Goal: Information Seeking & Learning: Learn about a topic

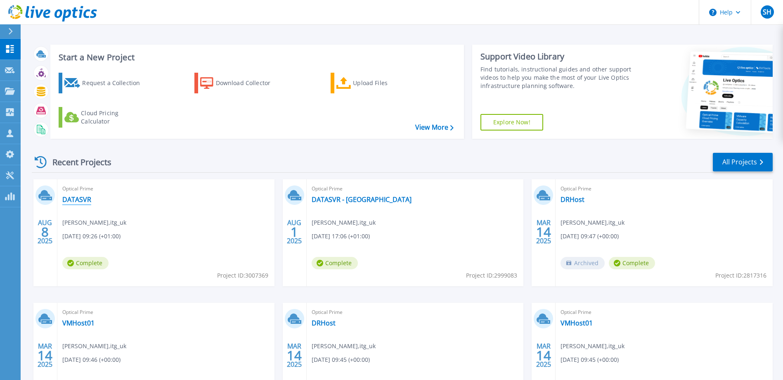
click at [78, 198] on link "DATASVR" at bounding box center [76, 199] width 29 height 8
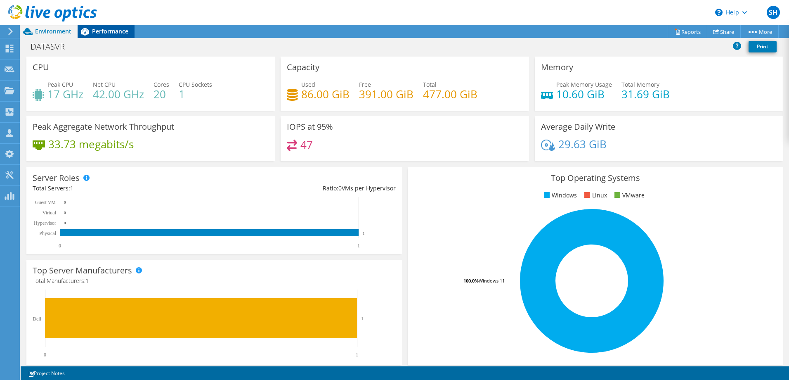
click at [103, 32] on span "Performance" at bounding box center [110, 31] width 36 height 8
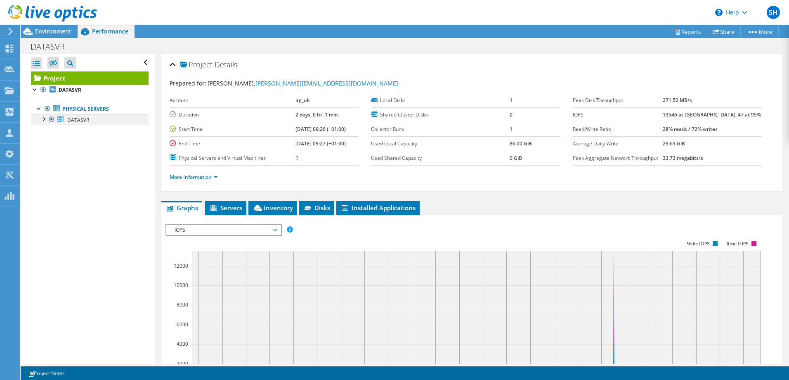
click at [47, 119] on div at bounding box center [51, 119] width 8 height 10
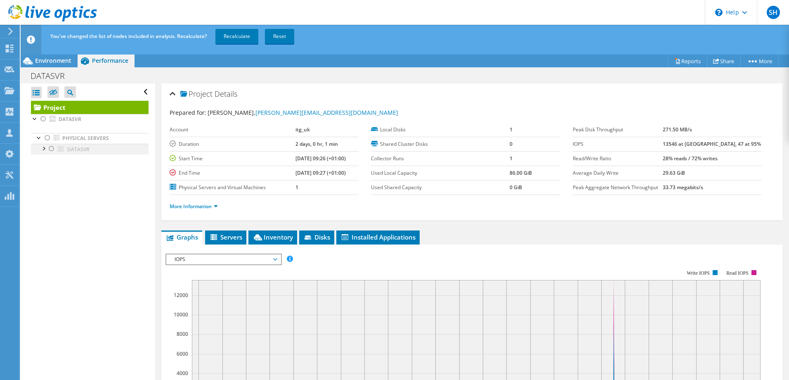
click at [45, 151] on div at bounding box center [43, 148] width 8 height 8
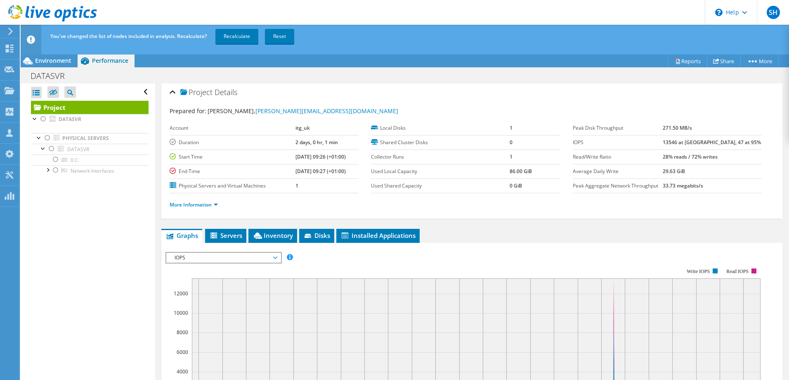
scroll to position [5, 0]
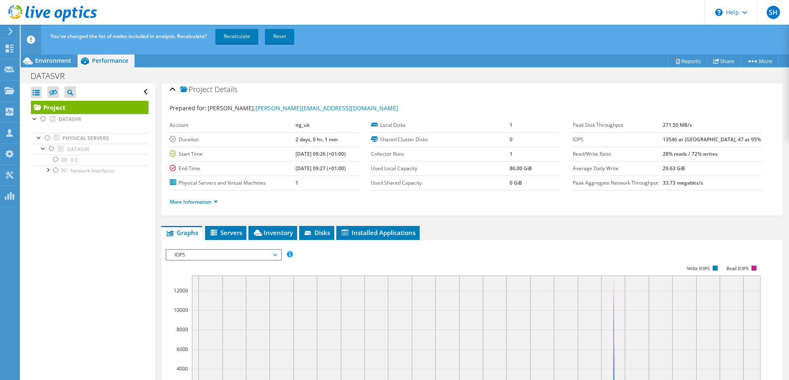
click at [68, 127] on ul "Physical Servers DATASVR 0 C:" at bounding box center [90, 155] width 118 height 60
click at [52, 123] on link "DATASVR" at bounding box center [90, 119] width 118 height 11
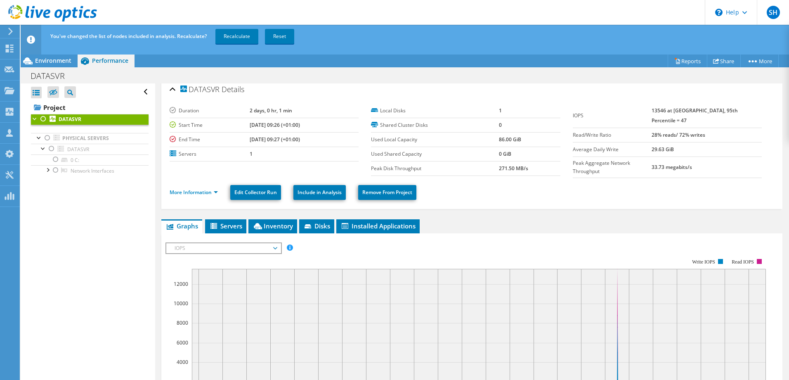
click at [44, 120] on div at bounding box center [43, 119] width 8 height 10
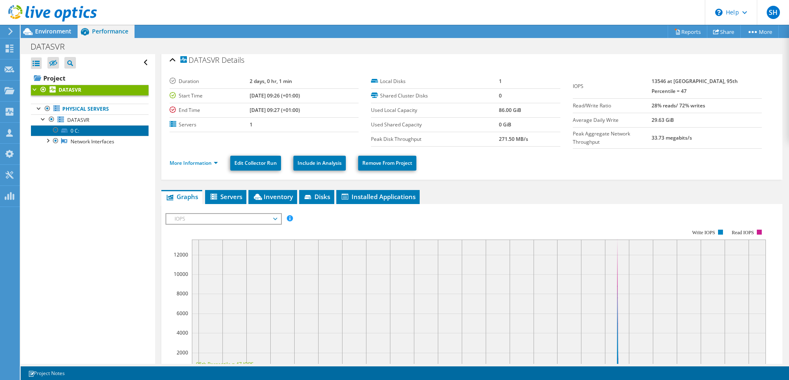
click at [71, 130] on link "0 C:" at bounding box center [90, 130] width 118 height 11
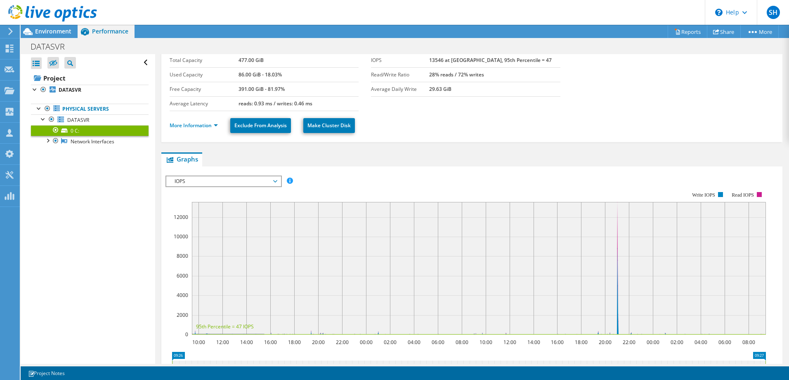
scroll to position [42, 0]
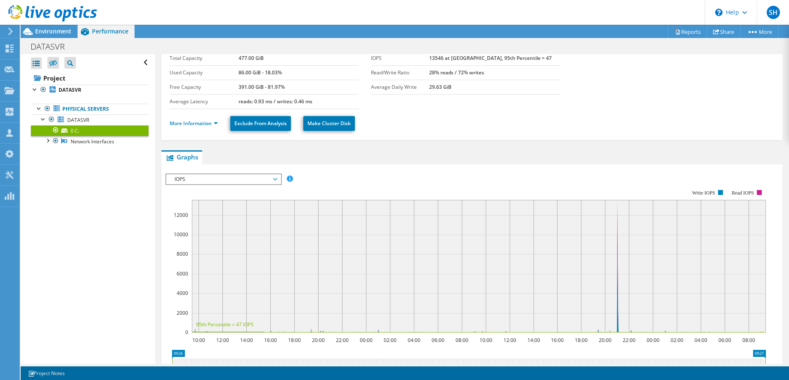
click at [263, 180] on span "IOPS" at bounding box center [223, 179] width 106 height 10
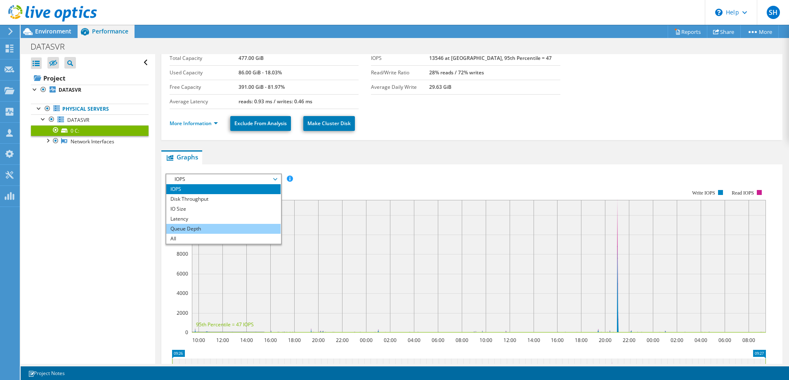
click at [210, 232] on li "Queue Depth" at bounding box center [223, 229] width 114 height 10
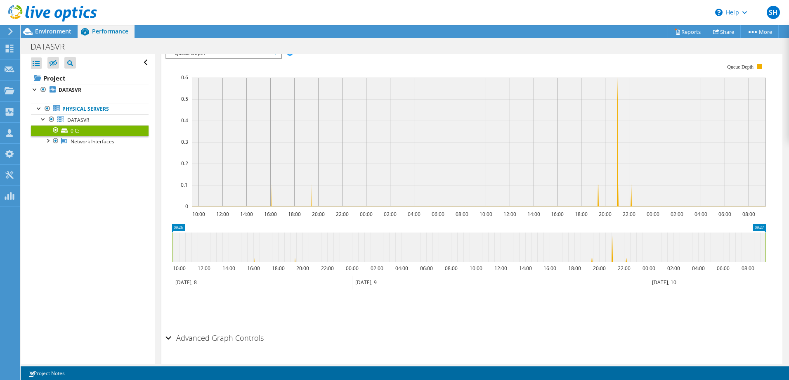
scroll to position [191, 0]
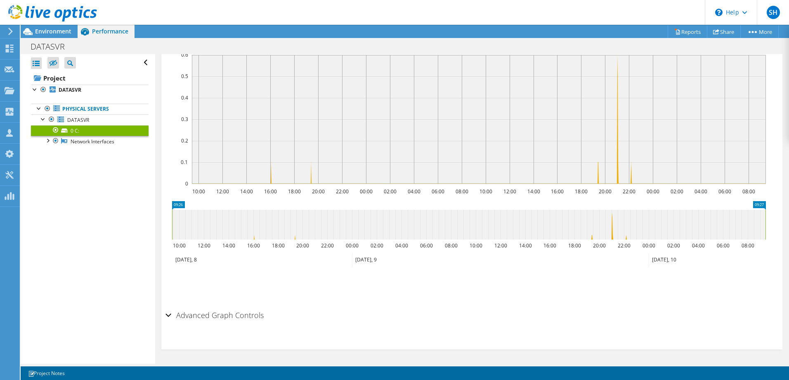
click at [177, 310] on h2 "Advanced Graph Controls" at bounding box center [215, 315] width 98 height 17
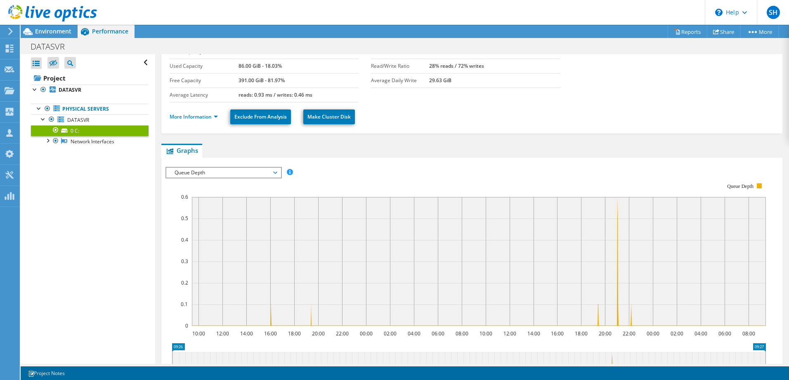
scroll to position [52, 0]
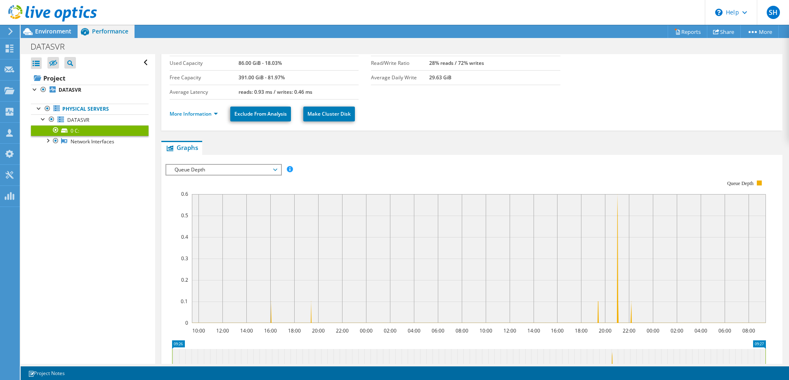
click at [254, 173] on span "Queue Depth" at bounding box center [223, 170] width 106 height 10
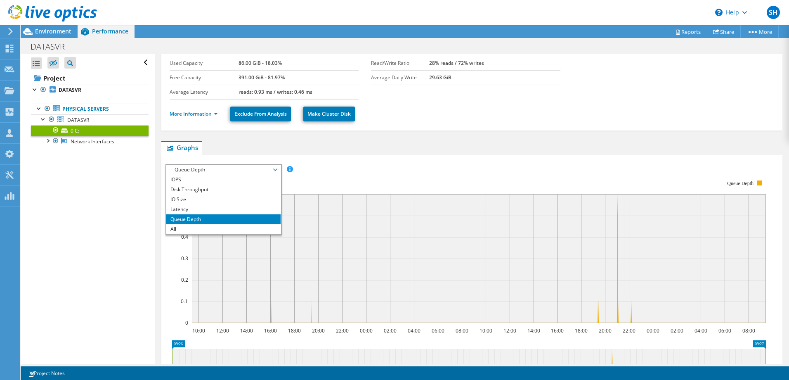
drag, startPoint x: 198, startPoint y: 181, endPoint x: 207, endPoint y: 227, distance: 47.5
click at [198, 181] on li "IOPS" at bounding box center [223, 180] width 114 height 10
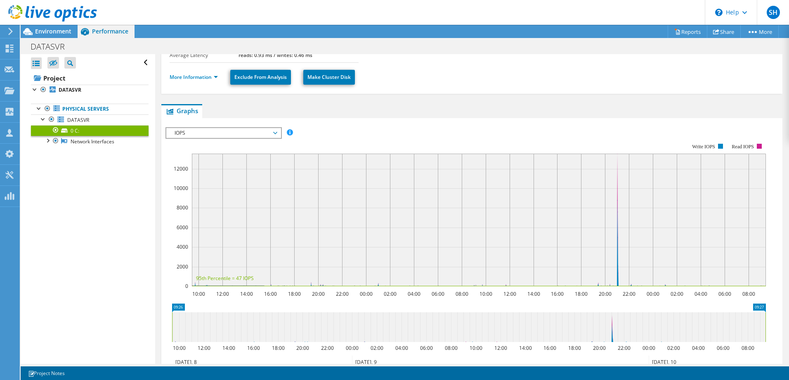
scroll to position [90, 0]
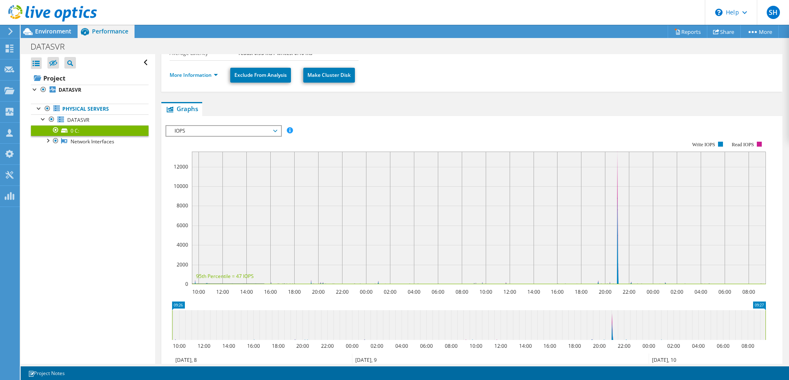
click at [223, 130] on span "IOPS" at bounding box center [223, 131] width 106 height 10
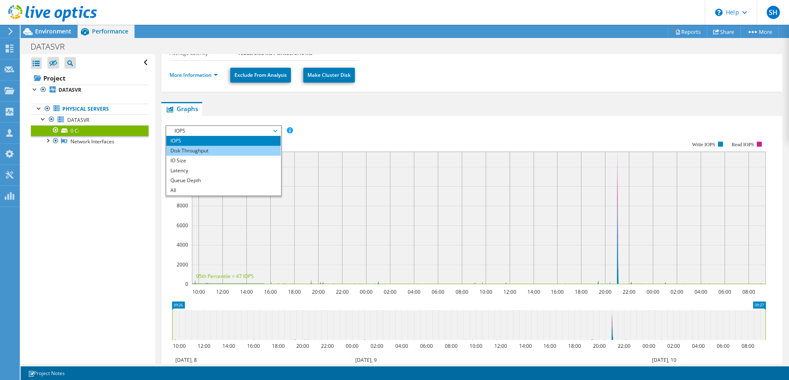
click at [195, 154] on li "Disk Throughput" at bounding box center [223, 151] width 114 height 10
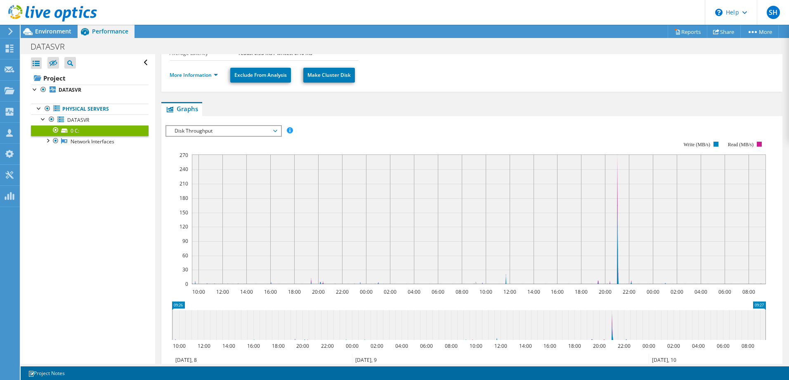
click at [225, 126] on span "Disk Throughput" at bounding box center [223, 131] width 106 height 10
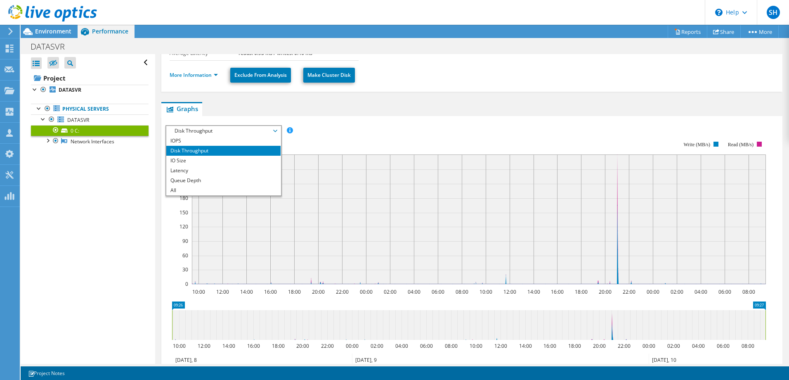
drag, startPoint x: 188, startPoint y: 162, endPoint x: 206, endPoint y: 217, distance: 58.0
click at [188, 162] on li "IO Size" at bounding box center [223, 161] width 114 height 10
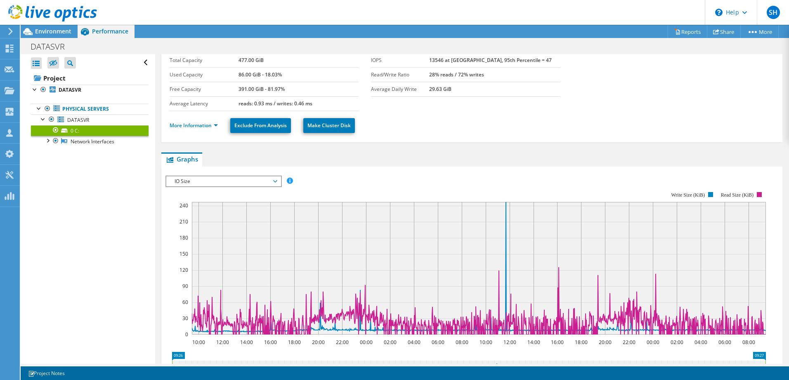
scroll to position [0, 0]
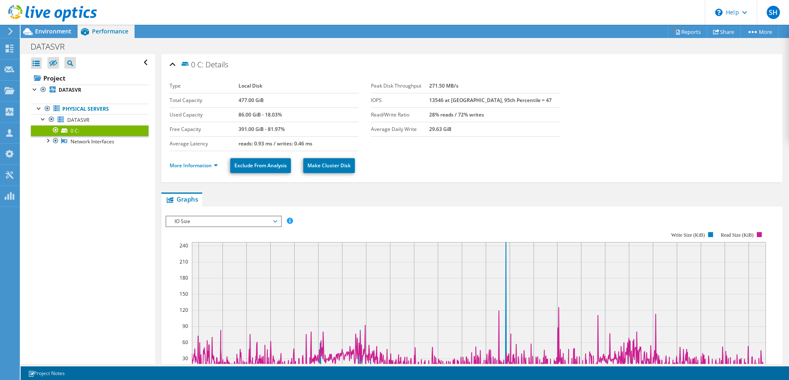
click at [204, 221] on span "IO Size" at bounding box center [223, 221] width 106 height 10
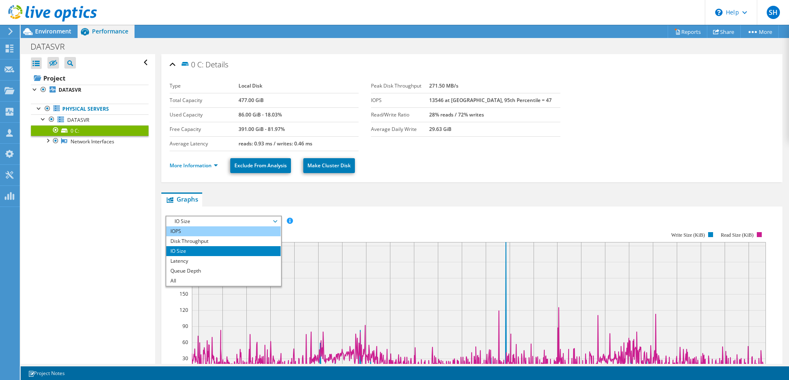
click at [186, 232] on li "IOPS" at bounding box center [223, 231] width 114 height 10
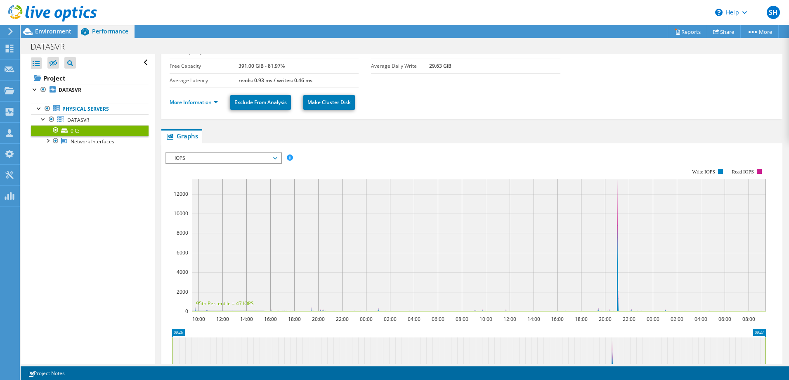
scroll to position [73, 0]
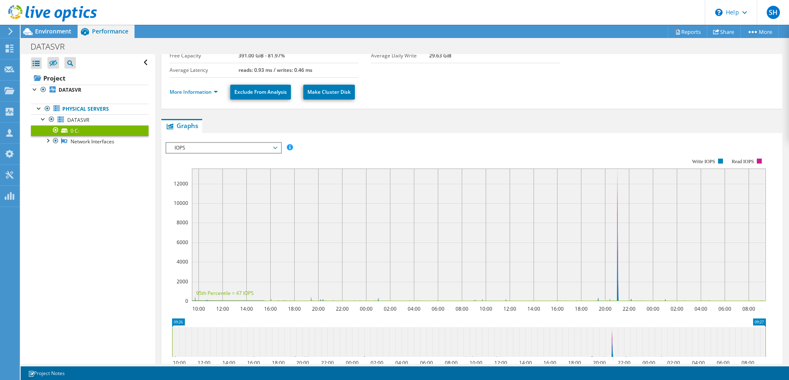
click at [358, 307] on rect at bounding box center [466, 229] width 601 height 165
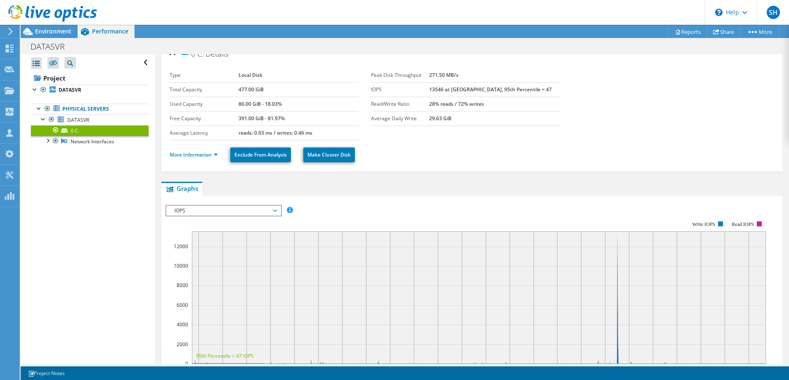
scroll to position [3, 0]
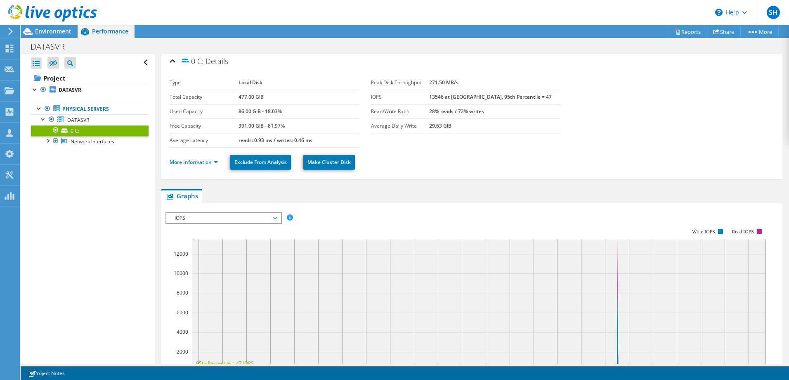
click at [340, 207] on div "IOPS Disk Throughput IO Size Latency Queue Depth CPU Percentage Memory Page Fau…" at bounding box center [472, 348] width 613 height 291
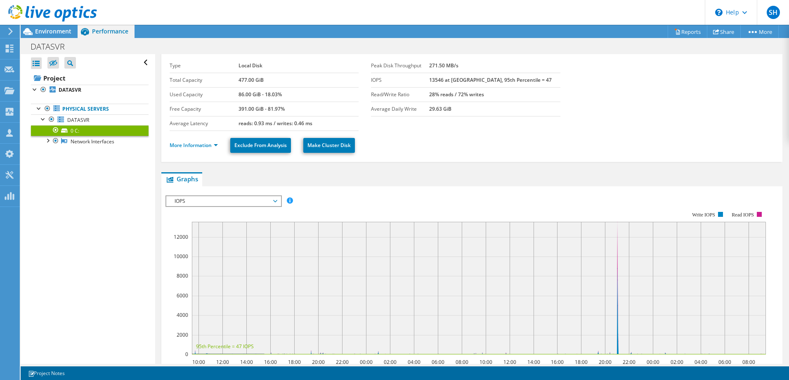
scroll to position [142, 0]
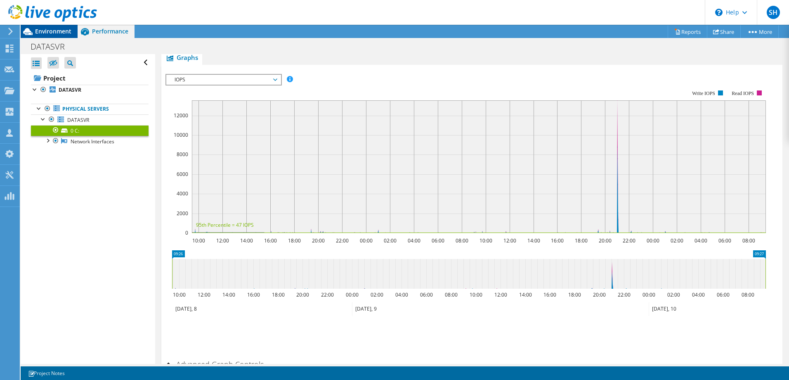
click at [61, 28] on span "Environment" at bounding box center [53, 31] width 36 height 8
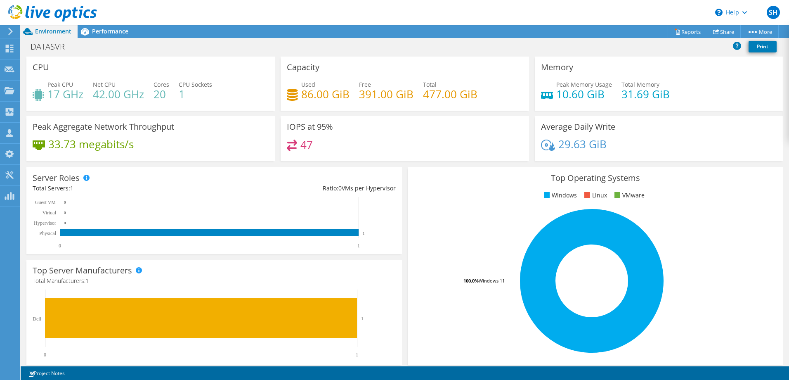
click at [7, 34] on div at bounding box center [9, 31] width 9 height 7
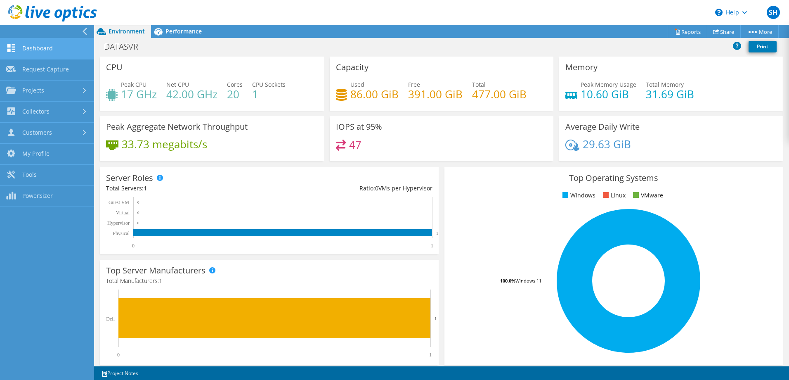
click at [50, 46] on link "Dashboard" at bounding box center [47, 48] width 94 height 21
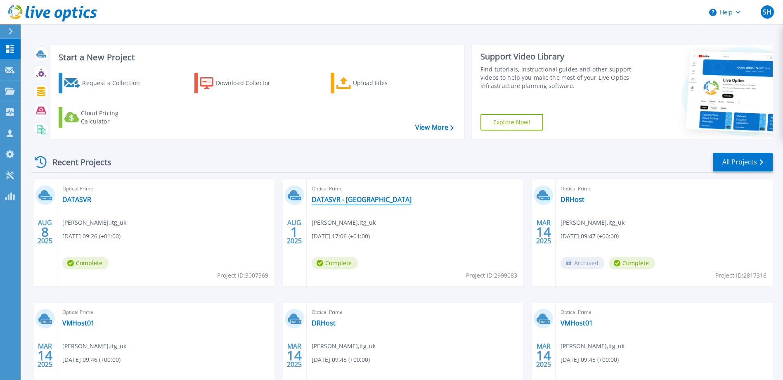
click at [339, 196] on link "DATASVR - UKEMS" at bounding box center [362, 199] width 100 height 8
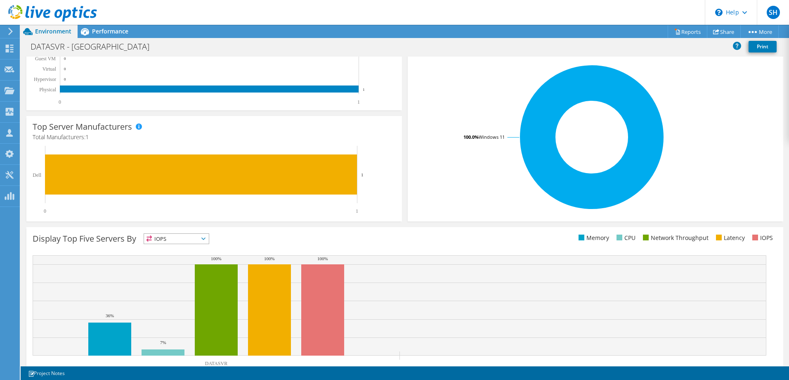
scroll to position [171, 0]
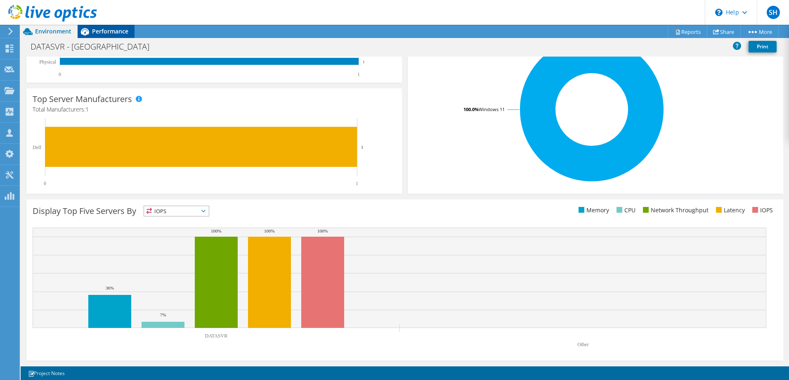
click at [84, 30] on icon at bounding box center [85, 31] width 8 height 7
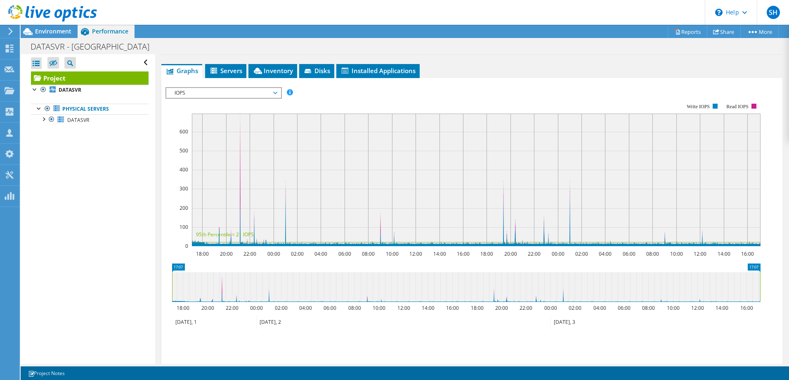
scroll to position [151, 0]
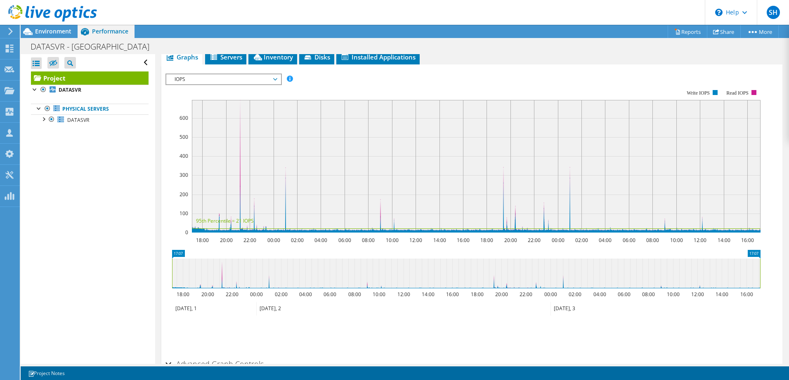
click at [211, 81] on span "IOPS" at bounding box center [223, 79] width 106 height 10
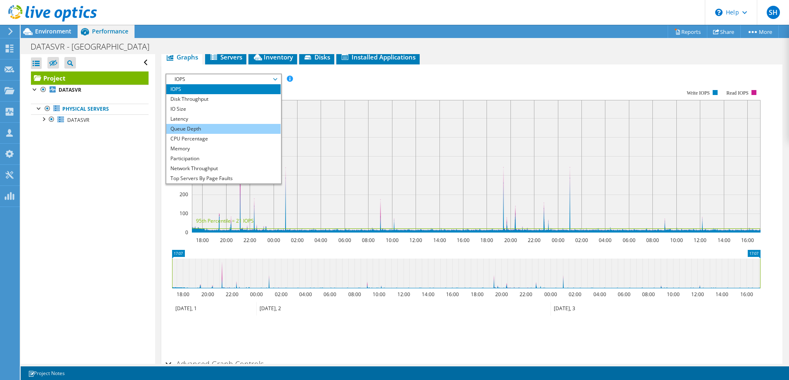
click at [204, 128] on li "Queue Depth" at bounding box center [223, 129] width 114 height 10
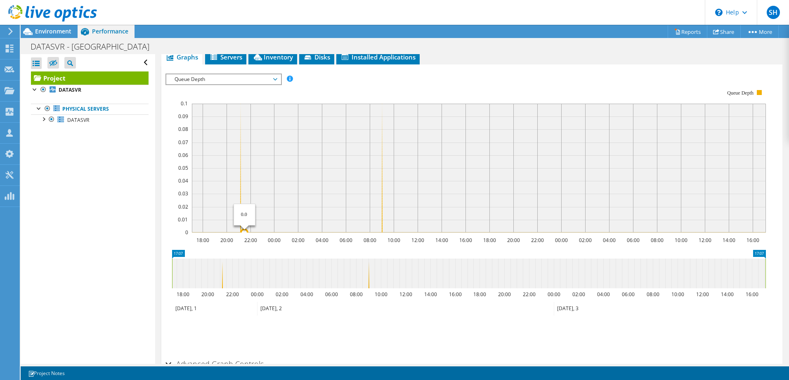
click at [244, 227] on icon "18:00 20:00 22:00 00:00 02:00 04:00 06:00 08:00 10:00 12:00 14:00 16:00 18:00 2…" at bounding box center [469, 160] width 607 height 165
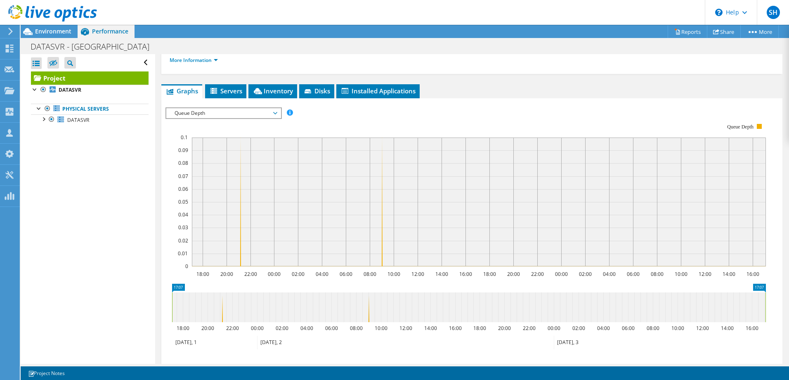
scroll to position [121, 0]
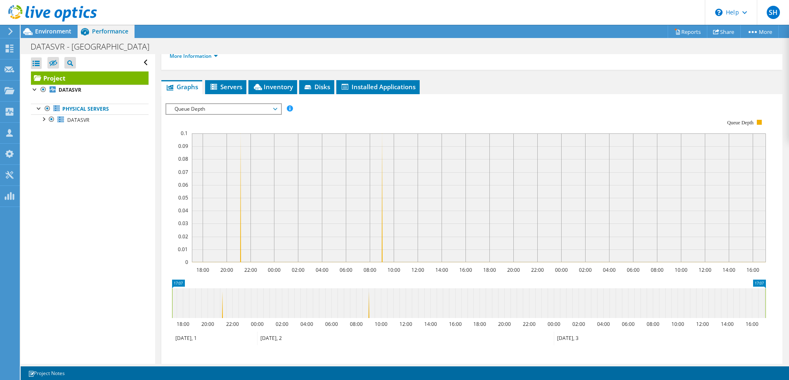
click at [239, 103] on div "Queue Depth IOPS Disk Throughput IO Size Latency Queue Depth CPU Percentage Mem…" at bounding box center [224, 109] width 116 height 12
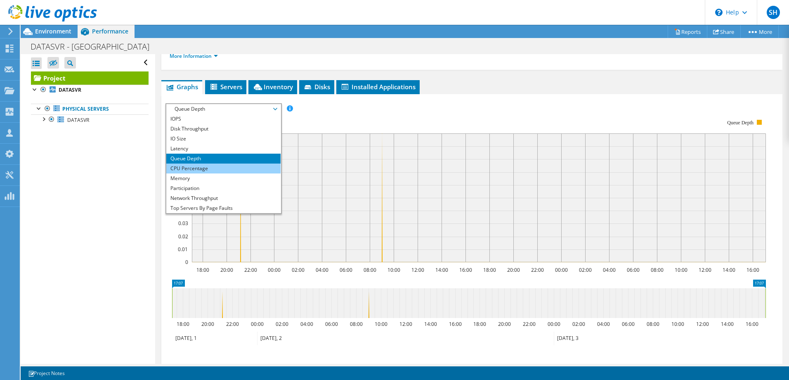
click at [192, 163] on li "CPU Percentage" at bounding box center [223, 168] width 114 height 10
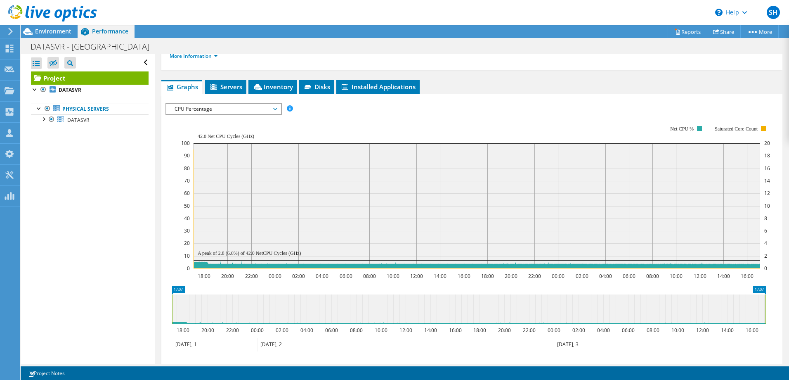
click at [205, 107] on span "CPU Percentage" at bounding box center [223, 109] width 106 height 10
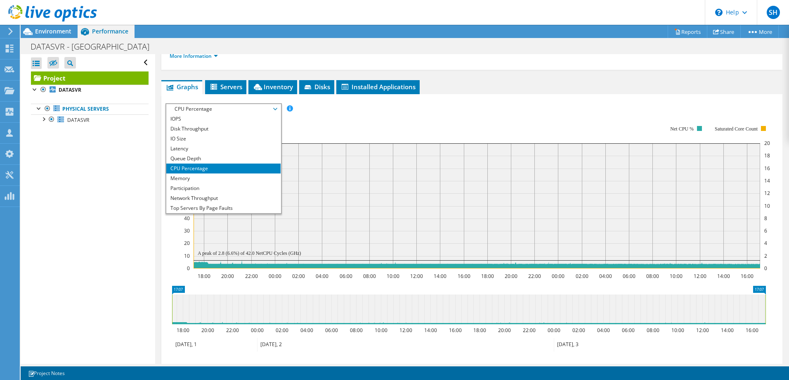
click at [204, 172] on li "CPU Percentage" at bounding box center [223, 168] width 114 height 10
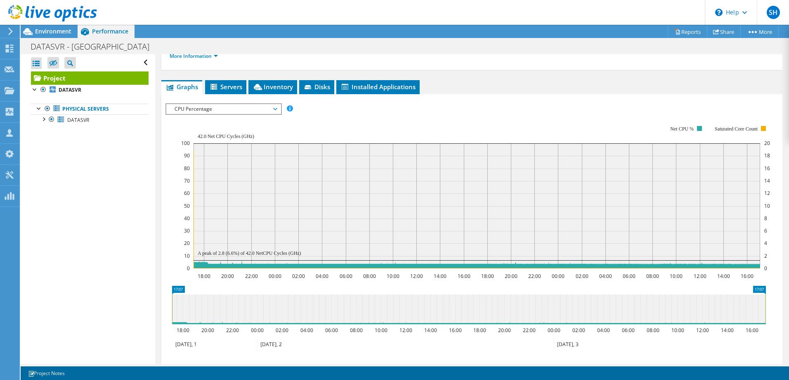
click at [204, 173] on rect at bounding box center [477, 205] width 567 height 125
click at [199, 109] on span "CPU Percentage" at bounding box center [223, 109] width 106 height 10
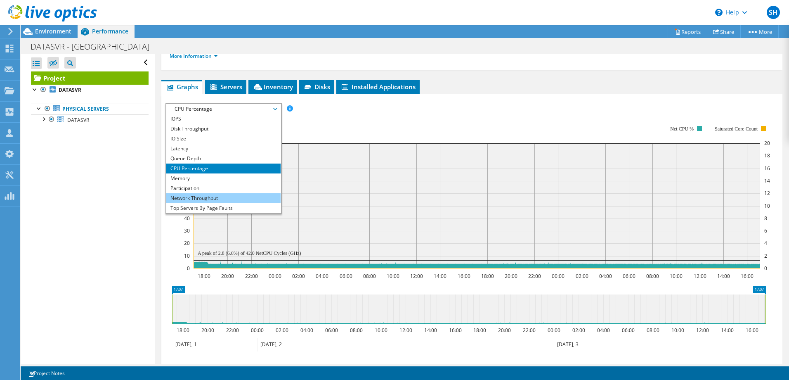
click at [206, 193] on li "Network Throughput" at bounding box center [223, 198] width 114 height 10
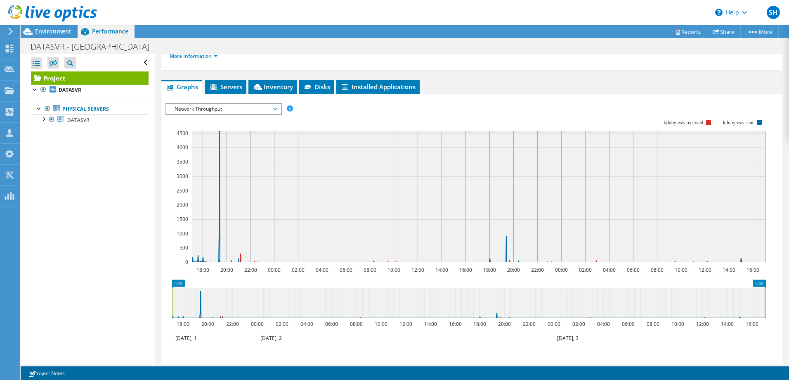
click at [250, 110] on span "Network Throughput" at bounding box center [223, 109] width 106 height 10
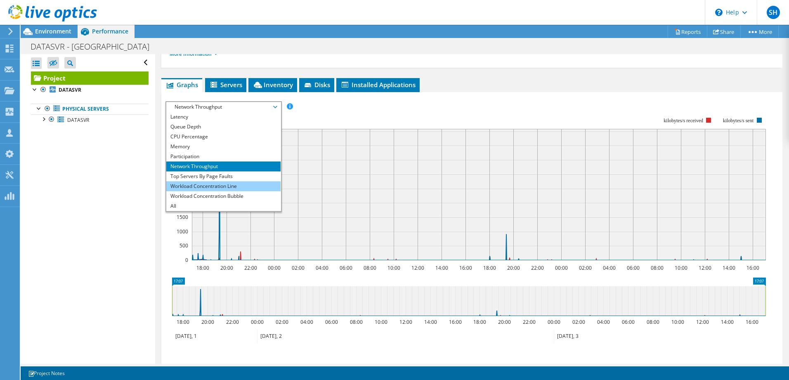
scroll to position [125, 0]
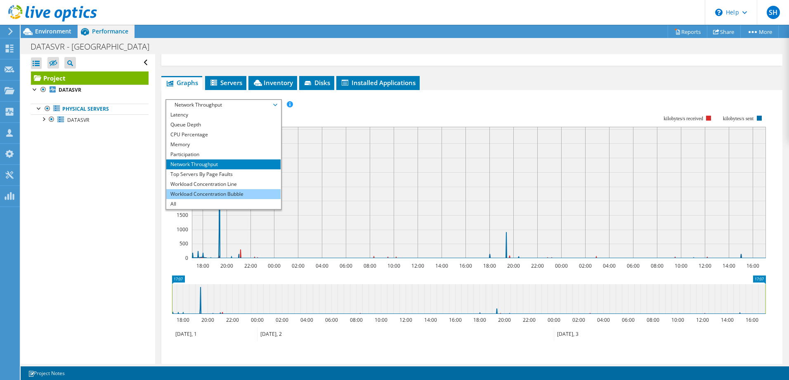
click at [204, 198] on li "Workload Concentration Bubble" at bounding box center [223, 194] width 114 height 10
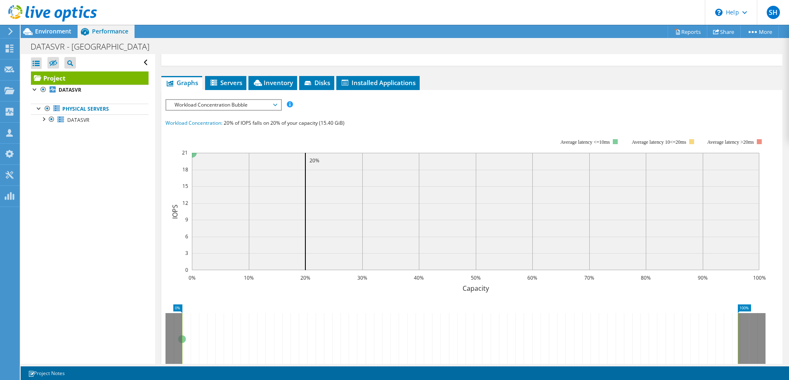
click at [206, 112] on div "IOPS Disk Throughput IO Size Latency Queue Depth CPU Percentage Memory Page Fau…" at bounding box center [472, 251] width 613 height 305
click at [206, 109] on span "Workload Concentration Bubble" at bounding box center [223, 105] width 106 height 10
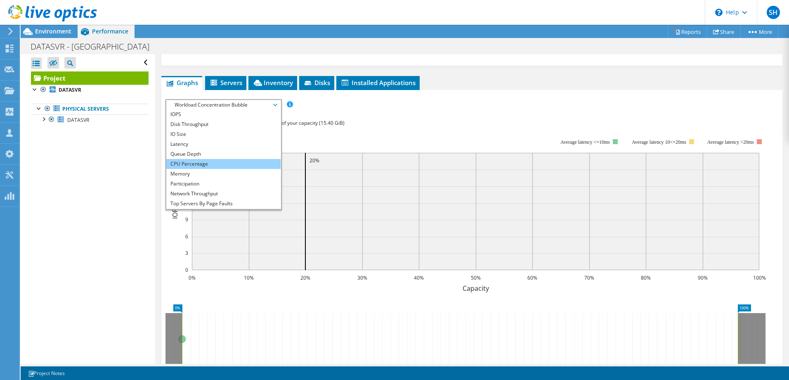
scroll to position [0, 0]
click at [182, 117] on li "IOPS" at bounding box center [223, 115] width 114 height 10
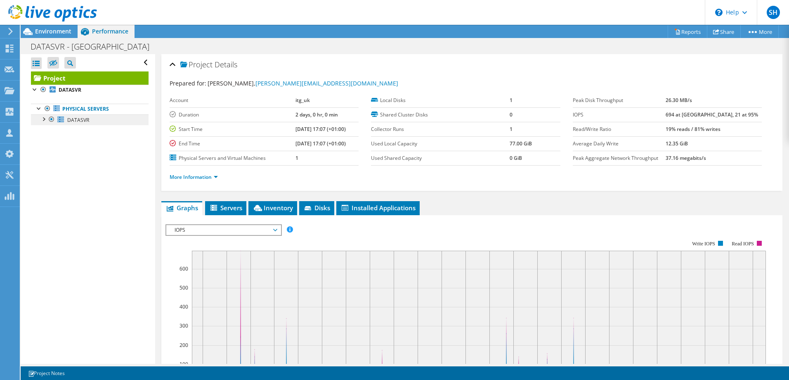
scroll to position [8, 0]
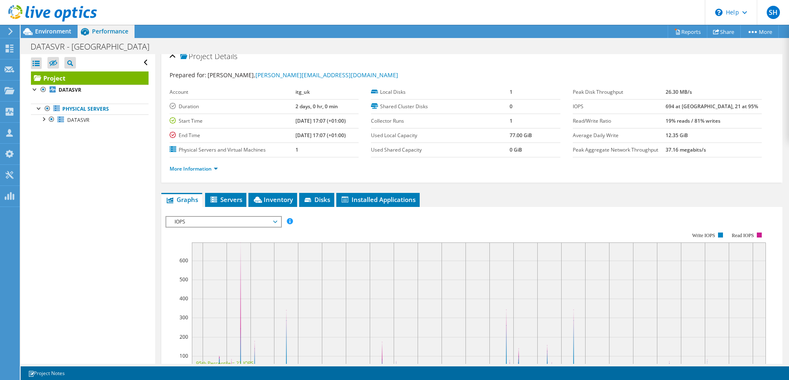
drag, startPoint x: 42, startPoint y: 119, endPoint x: 50, endPoint y: 140, distance: 22.6
click at [42, 119] on div at bounding box center [43, 118] width 8 height 8
click at [74, 130] on link "0 C:" at bounding box center [90, 130] width 118 height 11
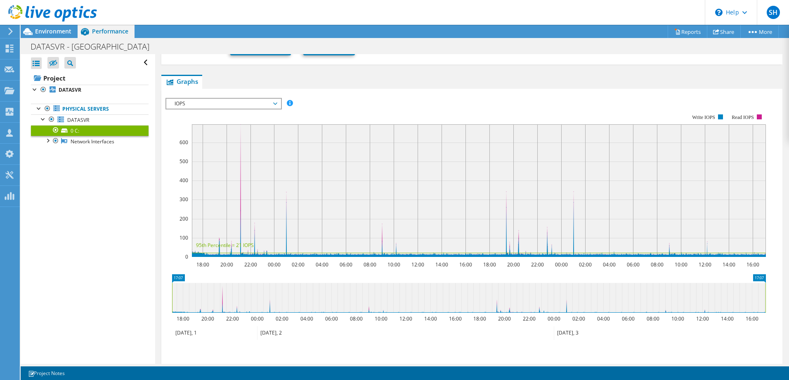
scroll to position [116, 0]
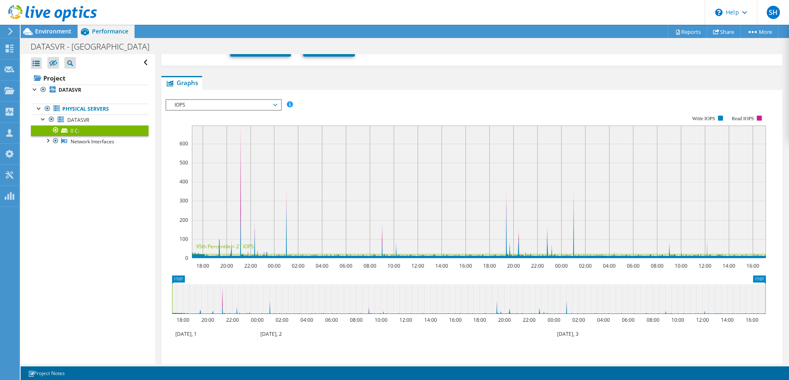
click at [255, 110] on div "IOPS IOPS Disk Throughput IO Size Latency Queue Depth CPU Percentage Memory Pag…" at bounding box center [224, 105] width 116 height 12
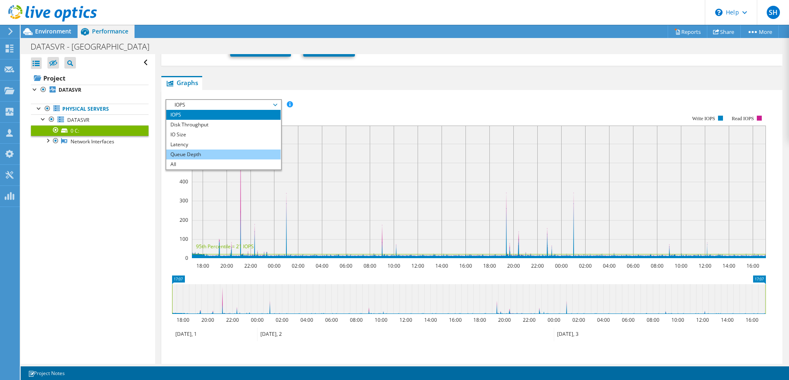
click at [198, 153] on li "Queue Depth" at bounding box center [223, 154] width 114 height 10
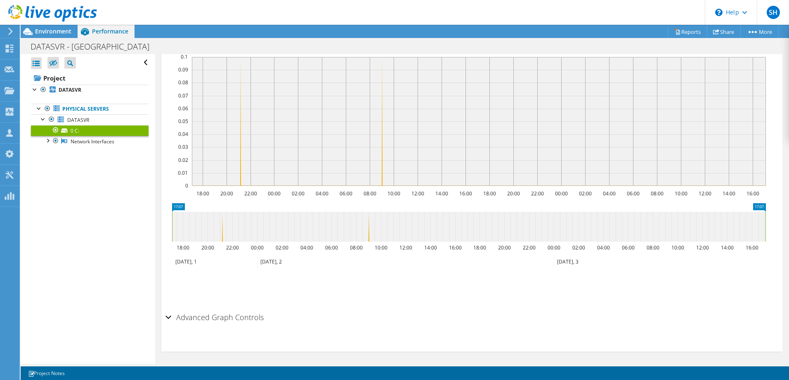
scroll to position [0, 0]
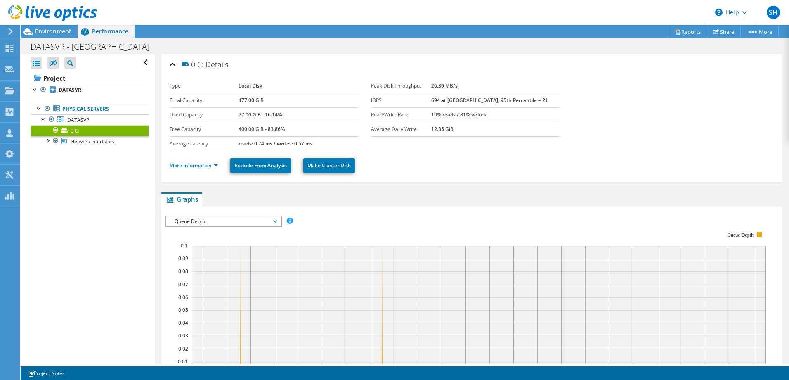
click at [8, 29] on icon at bounding box center [10, 31] width 6 height 7
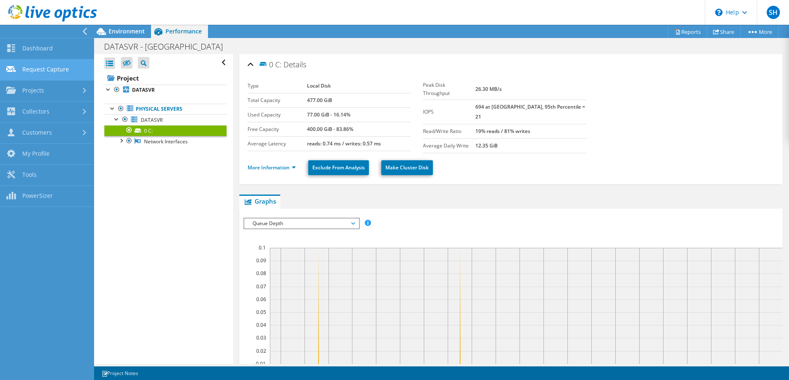
drag, startPoint x: 45, startPoint y: 47, endPoint x: 60, endPoint y: 60, distance: 19.9
click at [45, 47] on link "Dashboard" at bounding box center [47, 48] width 94 height 21
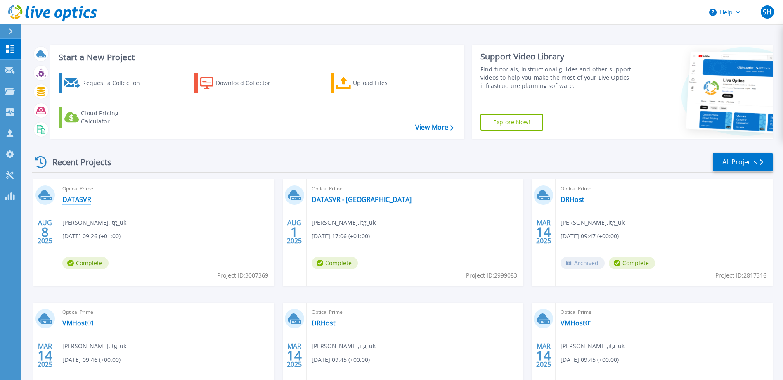
click at [85, 201] on link "DATASVR" at bounding box center [76, 199] width 29 height 8
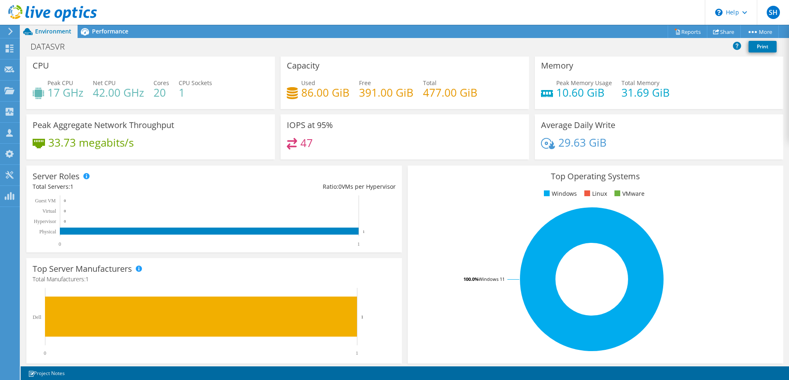
scroll to position [2, 0]
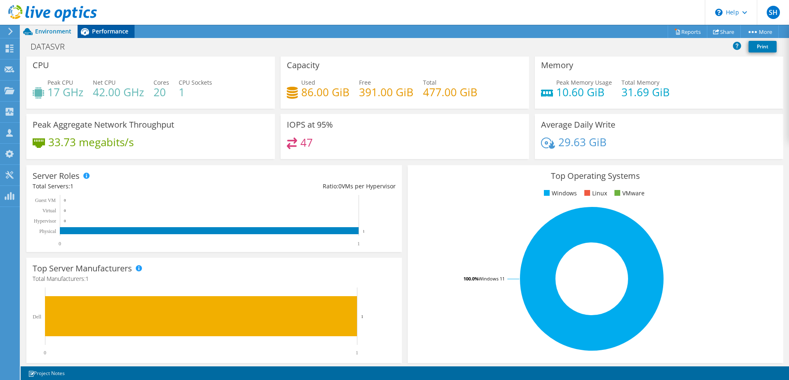
click at [99, 32] on span "Performance" at bounding box center [110, 31] width 36 height 8
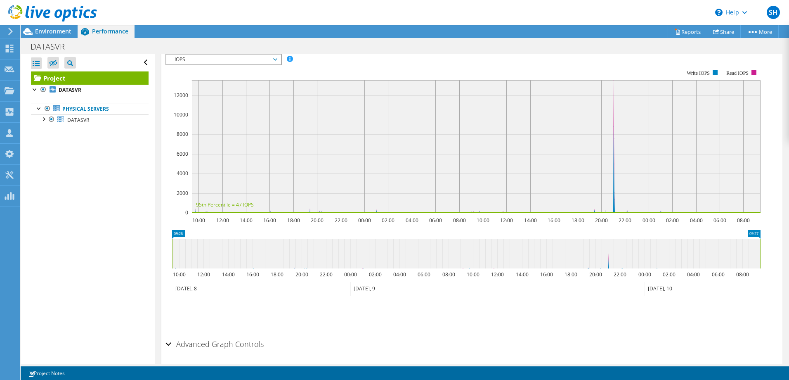
scroll to position [160, 0]
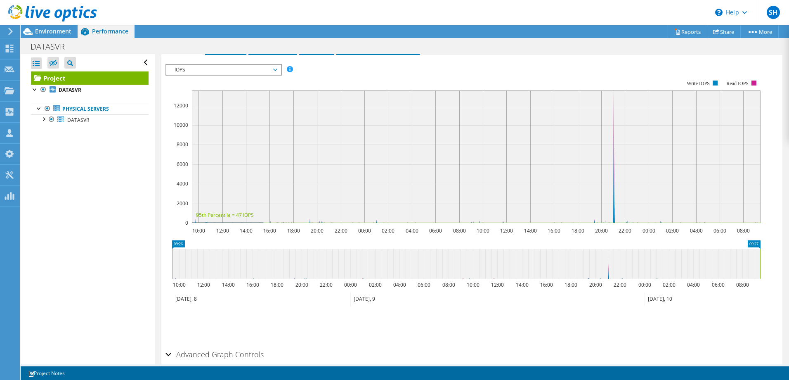
drag, startPoint x: 204, startPoint y: 218, endPoint x: 314, endPoint y: 217, distance: 109.4
click at [314, 217] on icon "10:00 12:00 14:00 16:00 18:00 20:00 22:00 00:00 02:00 04:00 06:00 08:00 10:00 1…" at bounding box center [466, 151] width 601 height 165
click at [270, 70] on span "IOPS" at bounding box center [223, 70] width 106 height 10
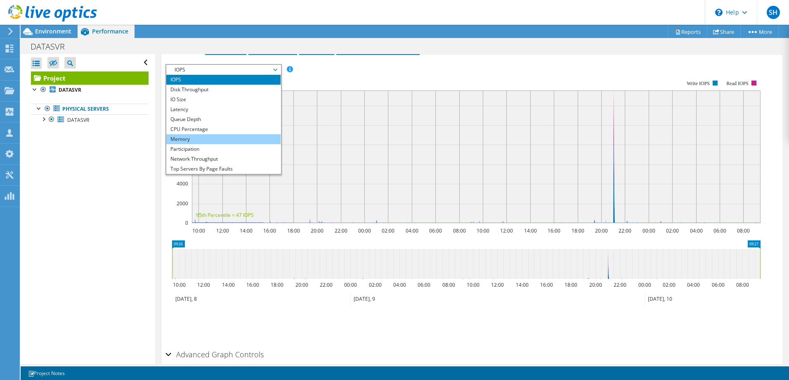
drag, startPoint x: 189, startPoint y: 89, endPoint x: 232, endPoint y: 143, distance: 69.0
click at [189, 89] on li "Disk Throughput" at bounding box center [223, 90] width 114 height 10
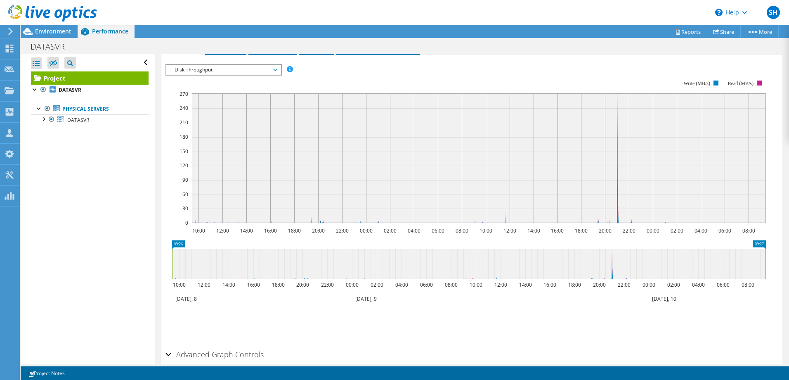
click at [265, 75] on div "Disk Throughput IOPS Disk Throughput IO Size Latency Queue Depth CPU Percentage…" at bounding box center [224, 70] width 116 height 12
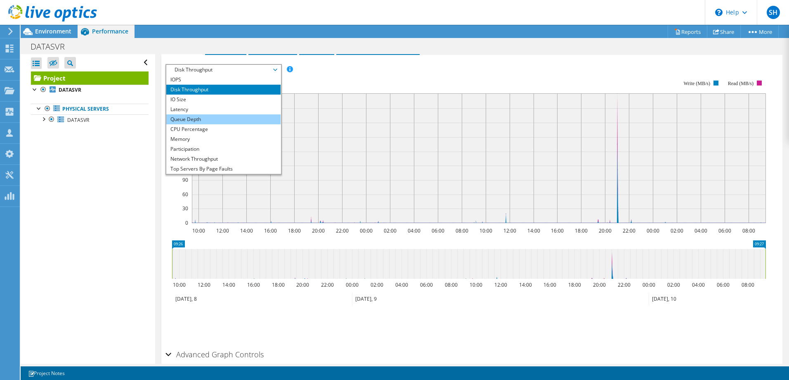
click at [212, 114] on li "Queue Depth" at bounding box center [223, 119] width 114 height 10
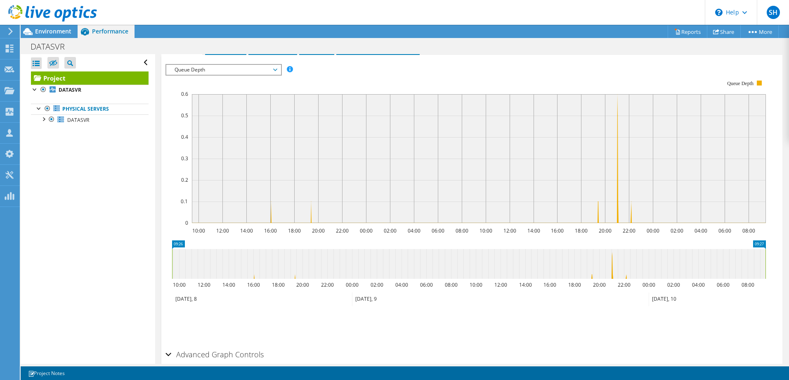
click at [253, 69] on span "Queue Depth" at bounding box center [223, 70] width 106 height 10
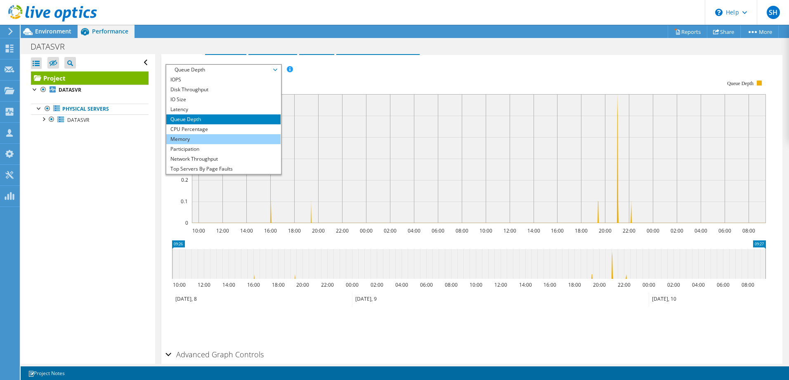
click at [219, 141] on li "Memory" at bounding box center [223, 139] width 114 height 10
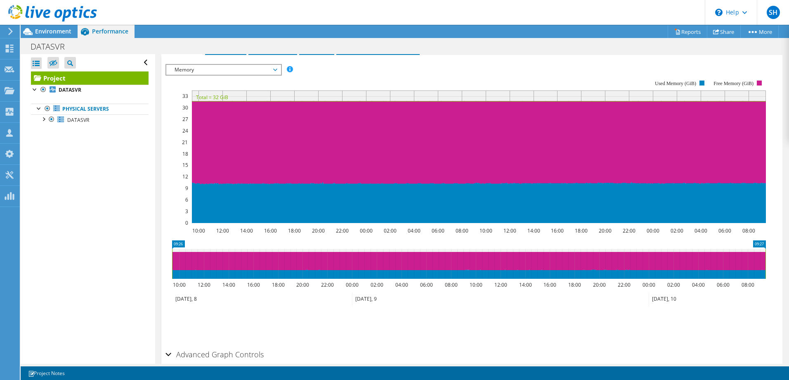
click at [212, 72] on span "Memory" at bounding box center [223, 70] width 106 height 10
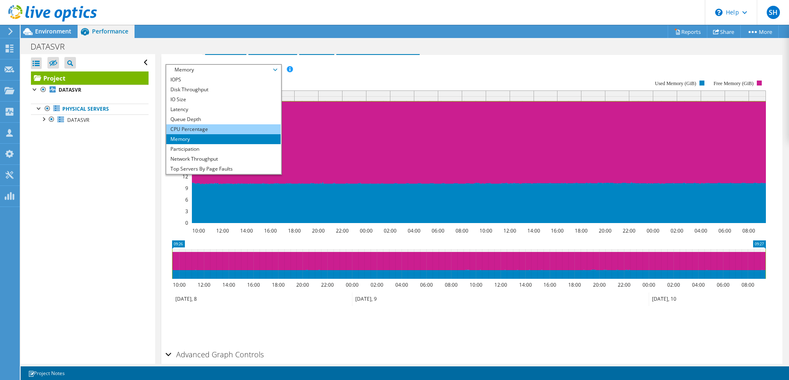
click at [185, 129] on li "CPU Percentage" at bounding box center [223, 129] width 114 height 10
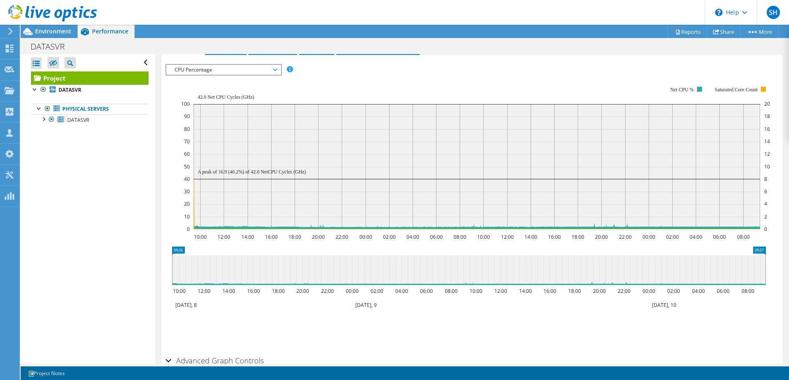
click at [210, 75] on div "CPU Percentage IOPS Disk Throughput IO Size Latency Queue Depth CPU Percentage …" at bounding box center [224, 70] width 116 height 12
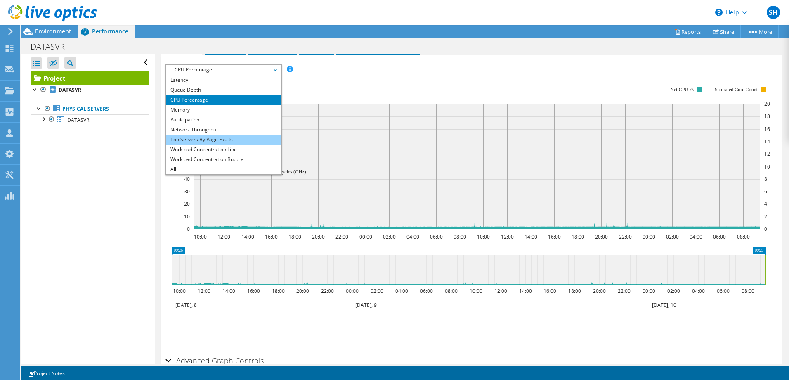
scroll to position [30, 0]
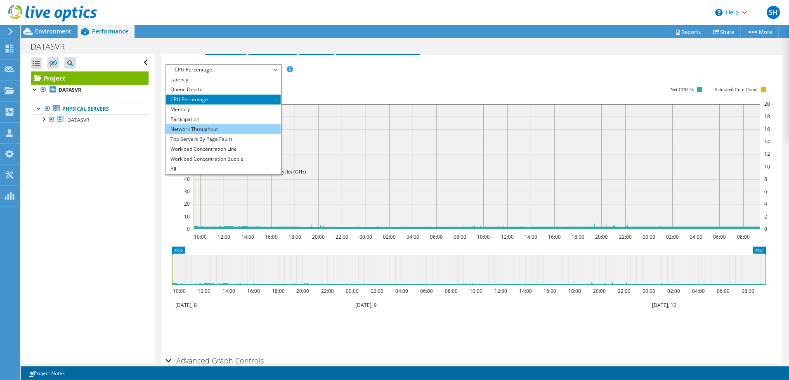
click at [229, 130] on li "Network Throughput" at bounding box center [223, 129] width 114 height 10
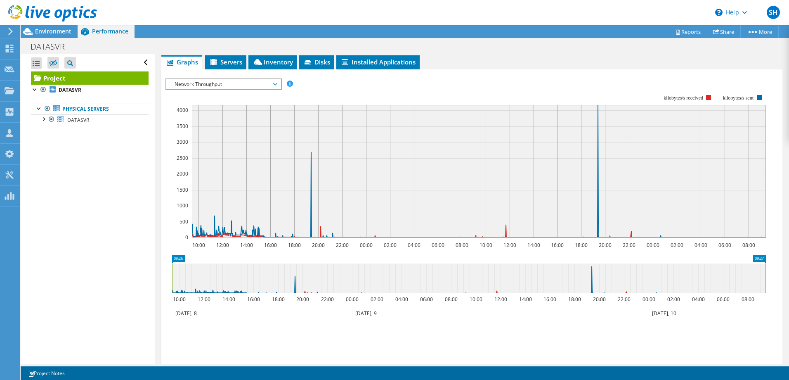
scroll to position [161, 0]
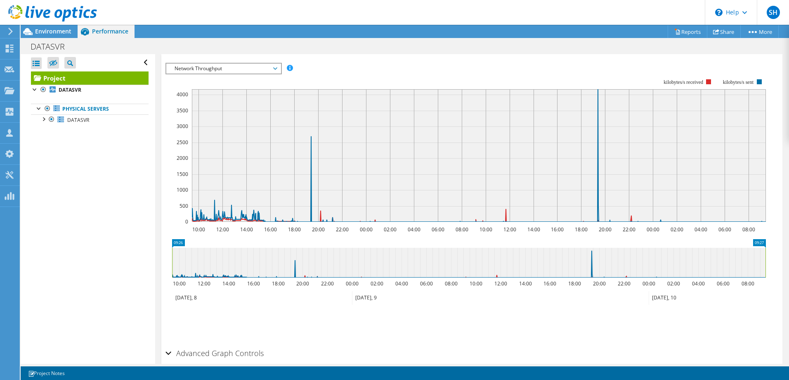
click at [245, 73] on span "Network Throughput" at bounding box center [223, 69] width 106 height 10
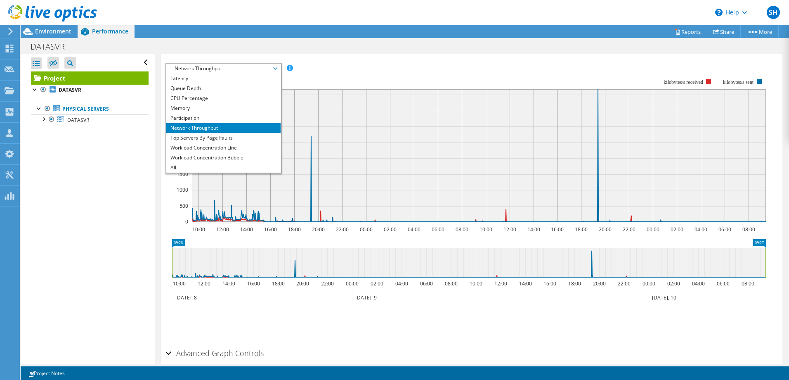
drag, startPoint x: 191, startPoint y: 137, endPoint x: 194, endPoint y: 128, distance: 10.3
click at [191, 137] on li "Top Servers By Page Faults" at bounding box center [223, 138] width 114 height 10
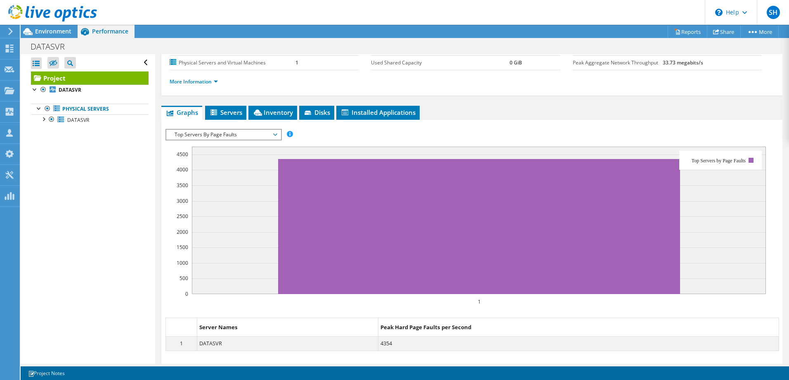
scroll to position [69, 0]
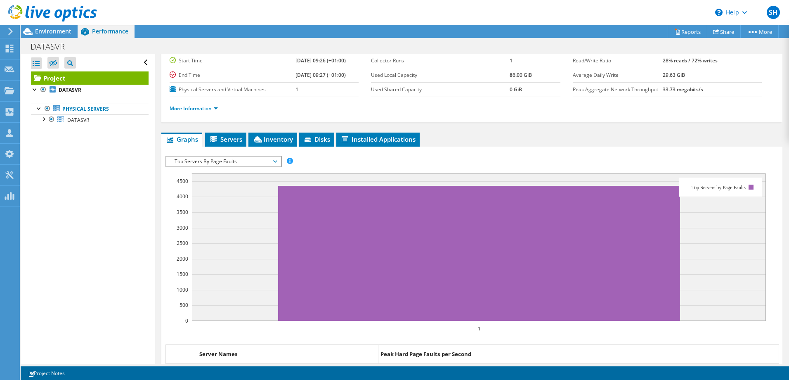
click at [200, 158] on span "Top Servers By Page Faults" at bounding box center [223, 161] width 106 height 10
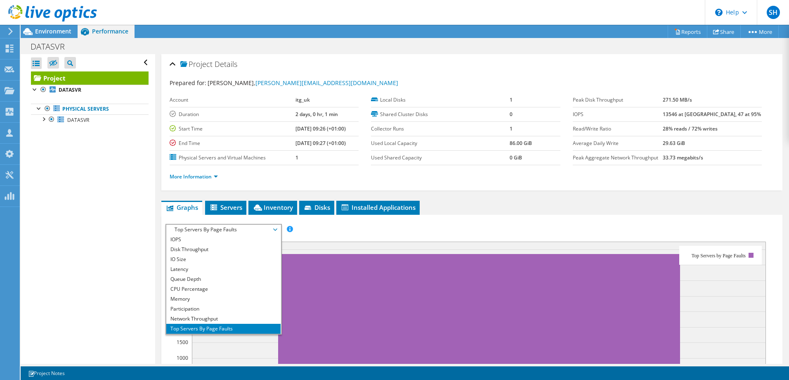
scroll to position [0, 0]
click at [41, 118] on div at bounding box center [43, 118] width 8 height 8
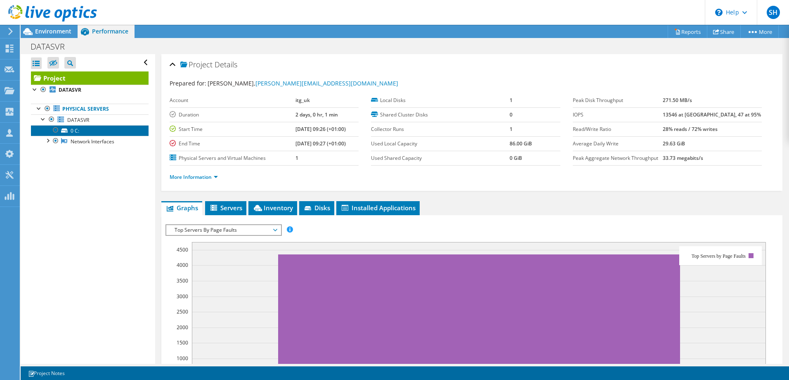
click at [73, 129] on link "0 C:" at bounding box center [90, 130] width 118 height 11
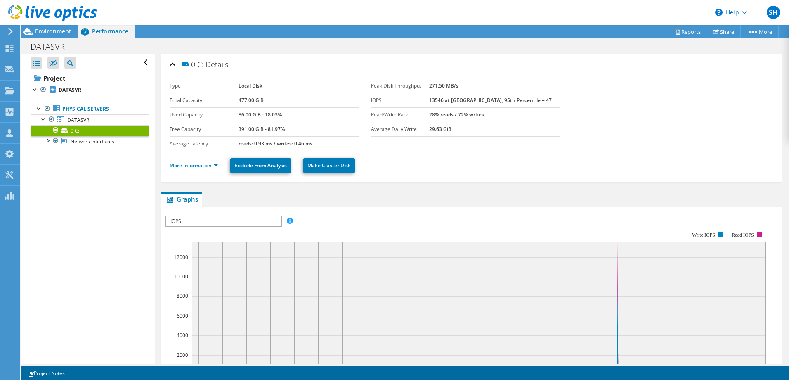
click at [208, 217] on span "IOPS" at bounding box center [223, 221] width 114 height 10
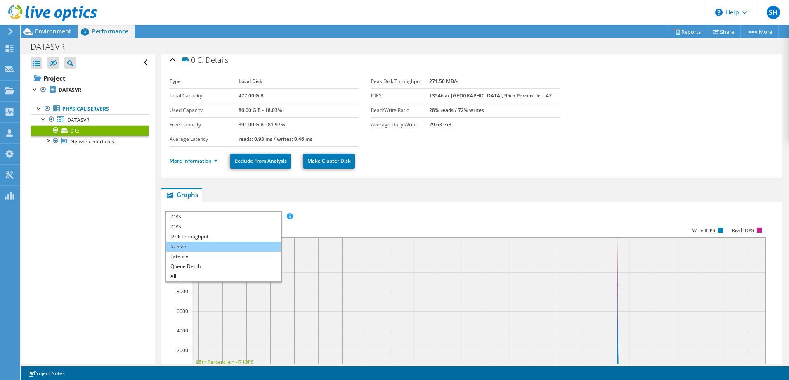
scroll to position [12, 0]
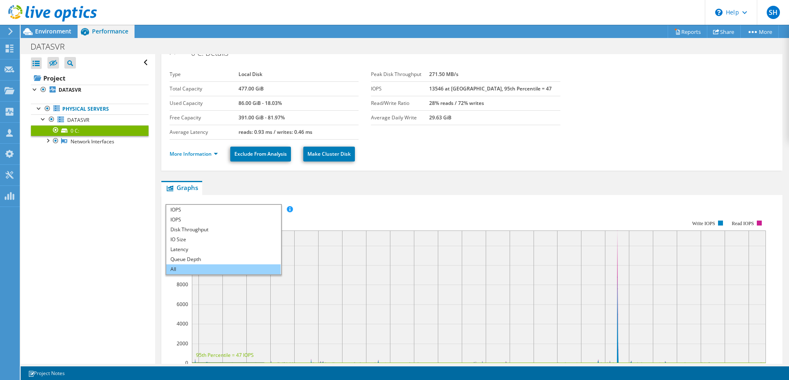
click at [189, 268] on li "All" at bounding box center [223, 269] width 114 height 10
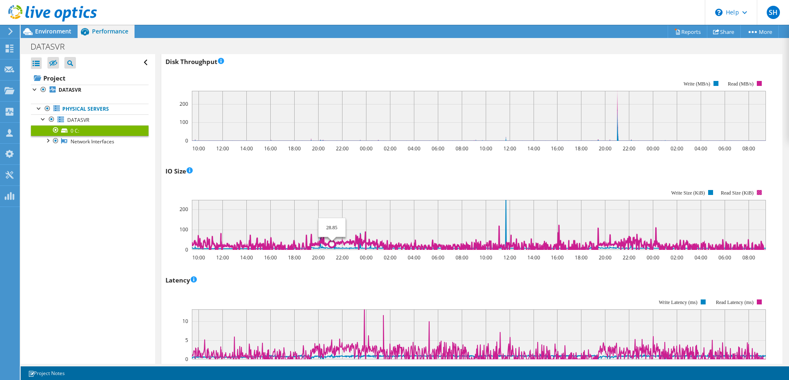
scroll to position [0, 0]
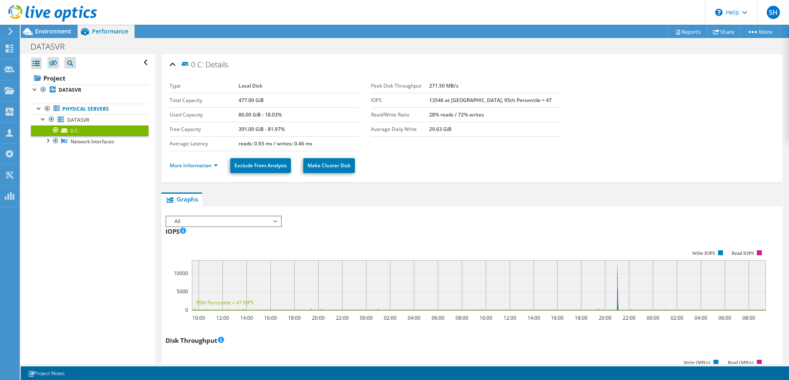
drag, startPoint x: 477, startPoint y: 88, endPoint x: 439, endPoint y: 88, distance: 38.0
click at [439, 88] on tr "Peak Disk Throughput 271.50 MB/s" at bounding box center [465, 86] width 189 height 14
click at [474, 90] on td "271.50 MB/s" at bounding box center [494, 86] width 131 height 14
drag, startPoint x: 241, startPoint y: 145, endPoint x: 322, endPoint y: 144, distance: 80.9
click at [322, 144] on td "reads: 0.93 ms / writes: 0.46 ms" at bounding box center [299, 143] width 120 height 14
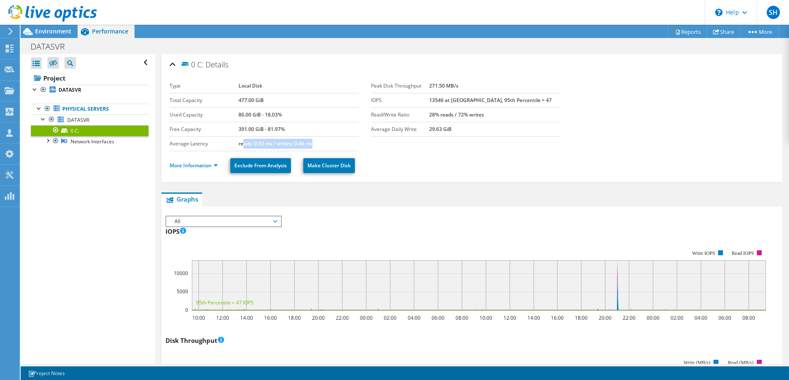
drag, startPoint x: 322, startPoint y: 144, endPoint x: 317, endPoint y: 144, distance: 5.4
click at [323, 144] on td "reads: 0.93 ms / writes: 0.46 ms" at bounding box center [299, 143] width 120 height 14
drag, startPoint x: 317, startPoint y: 144, endPoint x: 305, endPoint y: 143, distance: 12.0
click at [306, 144] on td "reads: 0.93 ms / writes: 0.46 ms" at bounding box center [299, 143] width 120 height 14
drag, startPoint x: 305, startPoint y: 143, endPoint x: 229, endPoint y: 144, distance: 76.4
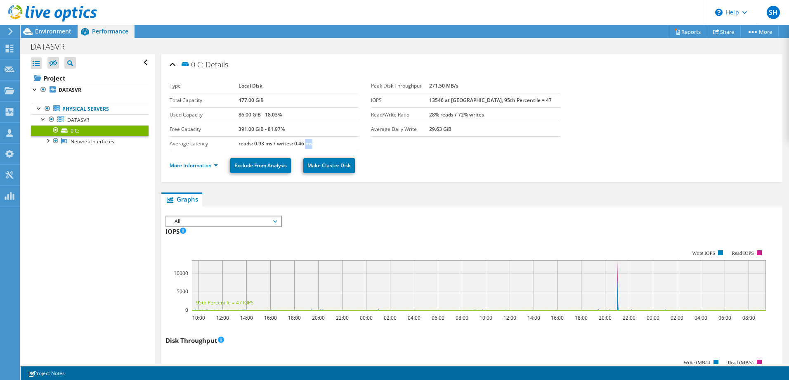
click at [236, 142] on label "Average Latency" at bounding box center [204, 144] width 69 height 8
drag, startPoint x: 233, startPoint y: 143, endPoint x: 336, endPoint y: 149, distance: 103.7
click at [336, 149] on tr "Average Latency reads: 0.93 ms / writes: 0.46 ms" at bounding box center [264, 143] width 189 height 14
click at [478, 178] on div "More Information Exclude From Analysis Make Cluster Disk" at bounding box center [472, 165] width 605 height 29
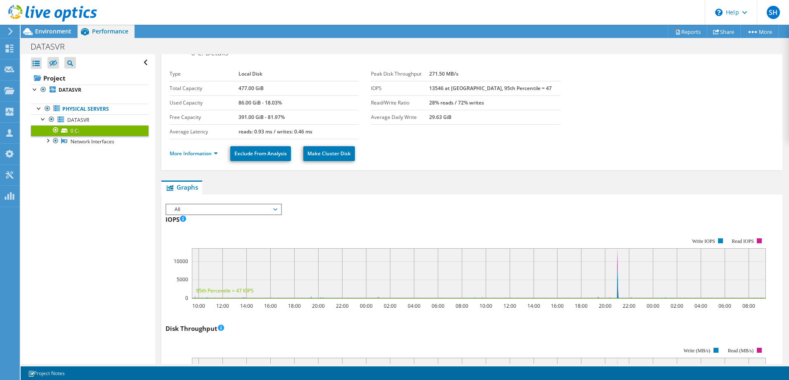
click at [9, 28] on use at bounding box center [10, 31] width 5 height 7
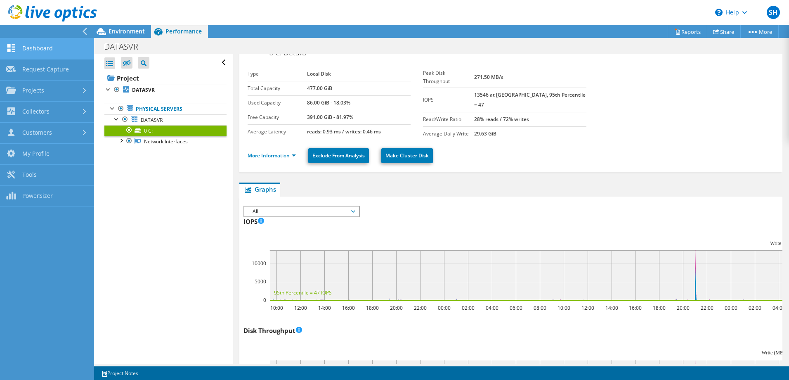
click at [39, 45] on link "Dashboard" at bounding box center [47, 48] width 94 height 21
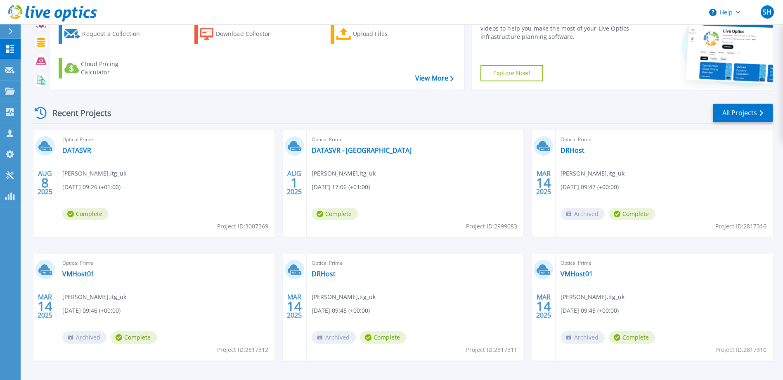
scroll to position [50, 0]
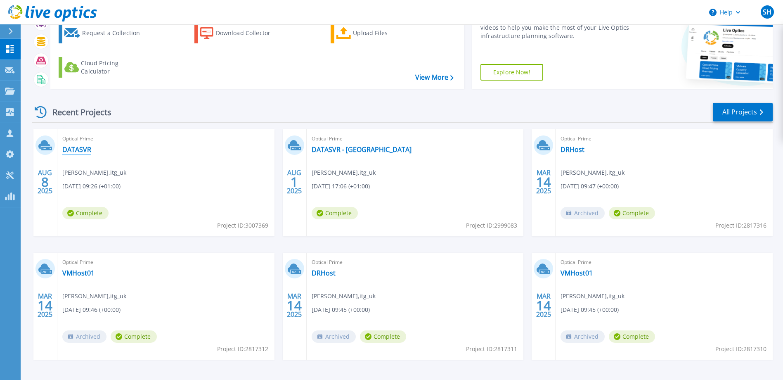
click at [76, 147] on link "DATASVR" at bounding box center [76, 149] width 29 height 8
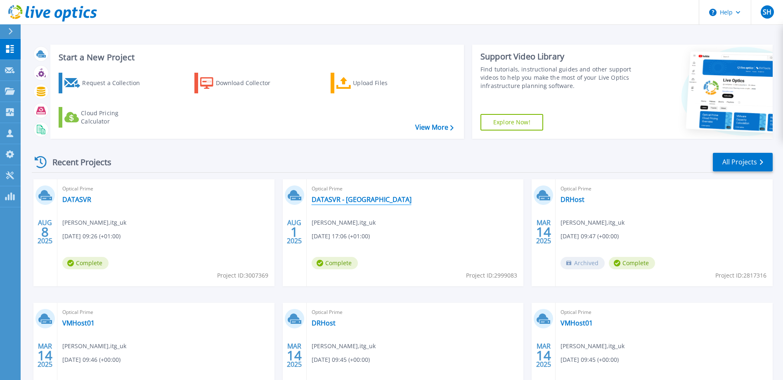
click at [328, 197] on link "DATASVR - [GEOGRAPHIC_DATA]" at bounding box center [362, 199] width 100 height 8
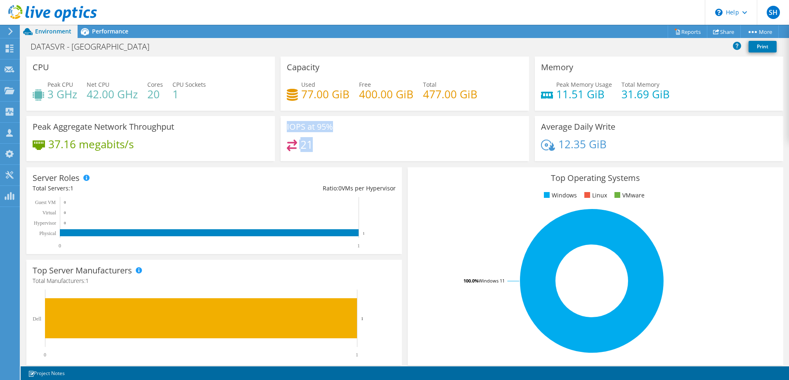
drag, startPoint x: 286, startPoint y: 126, endPoint x: 333, endPoint y: 142, distance: 50.4
click div "IOPS at 95% 21"
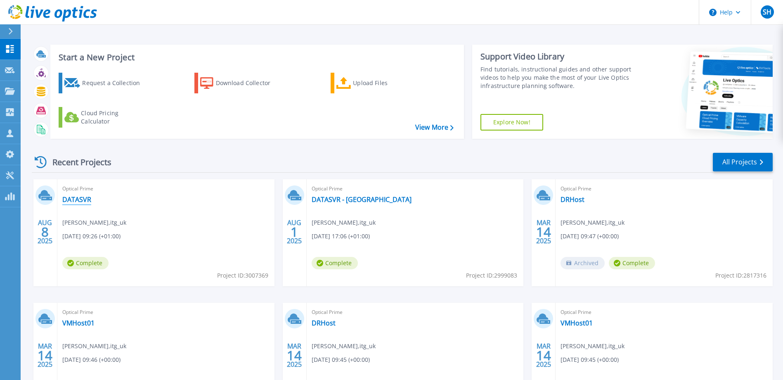
click at [83, 197] on link "DATASVR" at bounding box center [76, 199] width 29 height 8
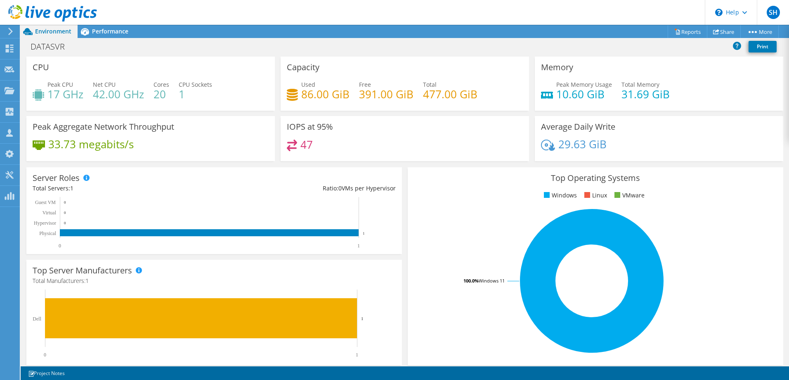
scroll to position [171, 0]
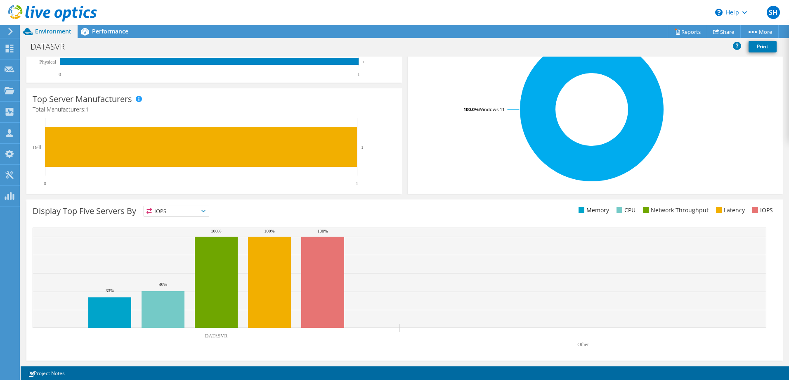
click at [184, 210] on span "IOPS" at bounding box center [176, 211] width 65 height 10
click at [182, 261] on li "Network Throughput" at bounding box center [176, 257] width 65 height 12
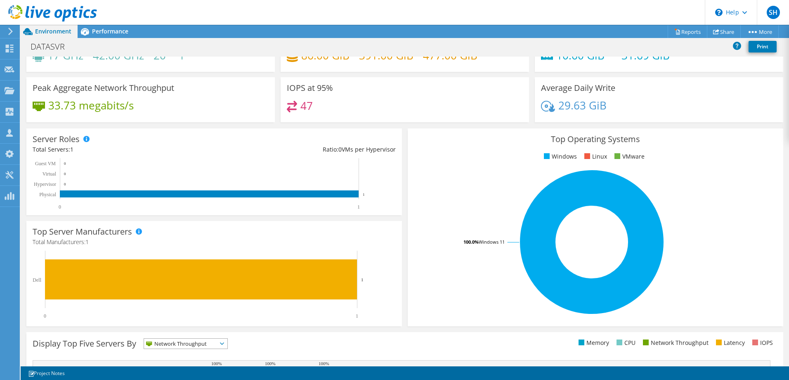
scroll to position [40, 0]
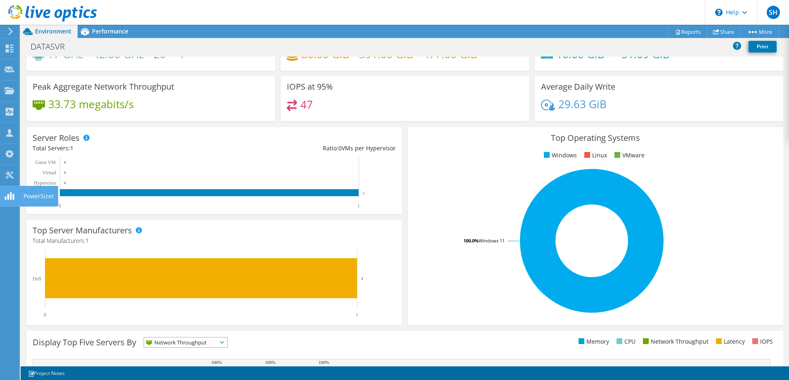
click at [11, 194] on use at bounding box center [9, 196] width 9 height 8
click at [10, 30] on use at bounding box center [10, 31] width 5 height 7
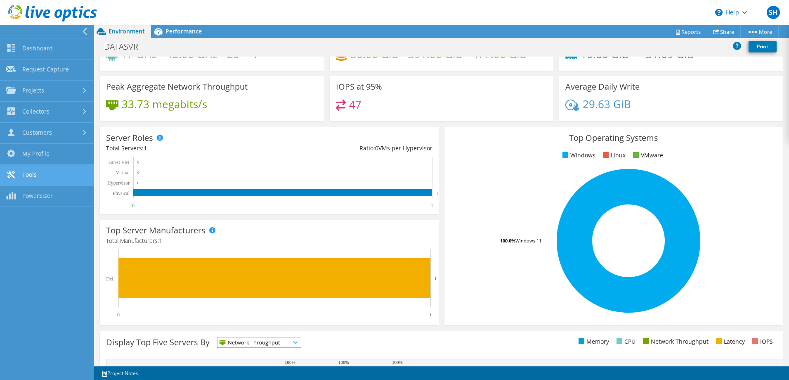
click at [27, 170] on link "Tools" at bounding box center [47, 175] width 94 height 21
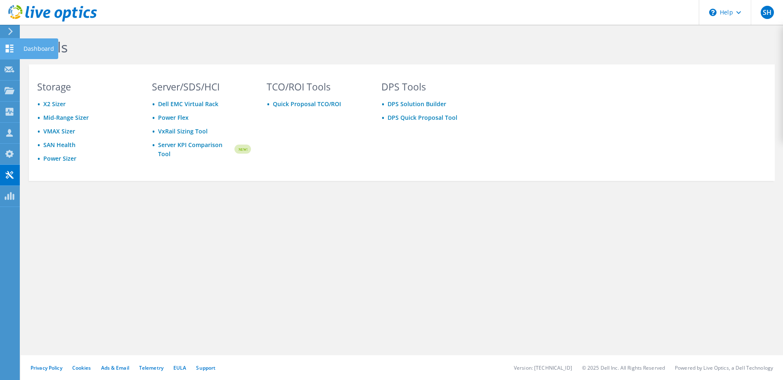
click at [9, 52] on icon at bounding box center [10, 49] width 10 height 8
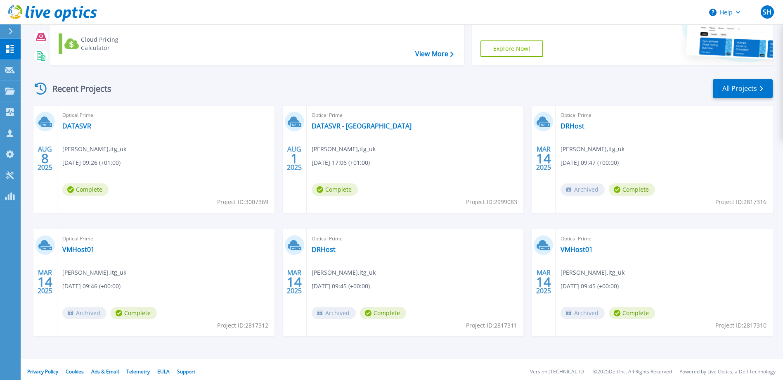
scroll to position [78, 0]
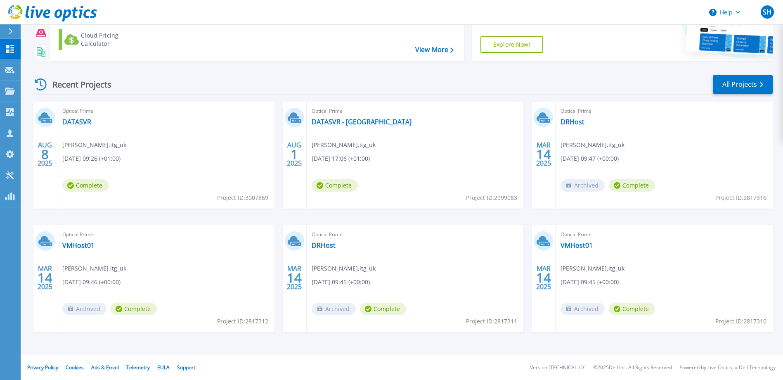
click at [5, 31] on button at bounding box center [10, 31] width 21 height 14
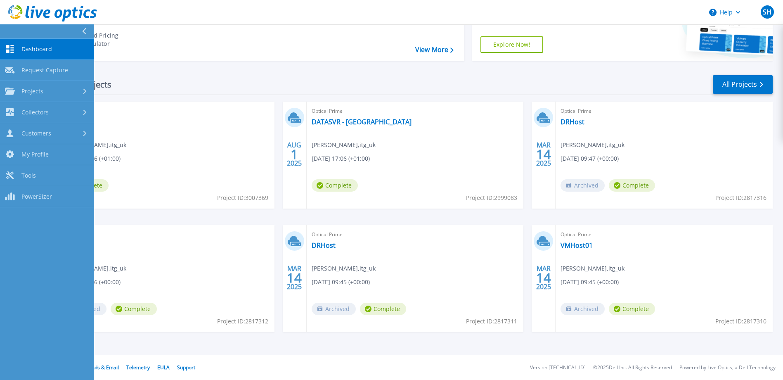
click at [31, 48] on span "Dashboard" at bounding box center [36, 48] width 31 height 7
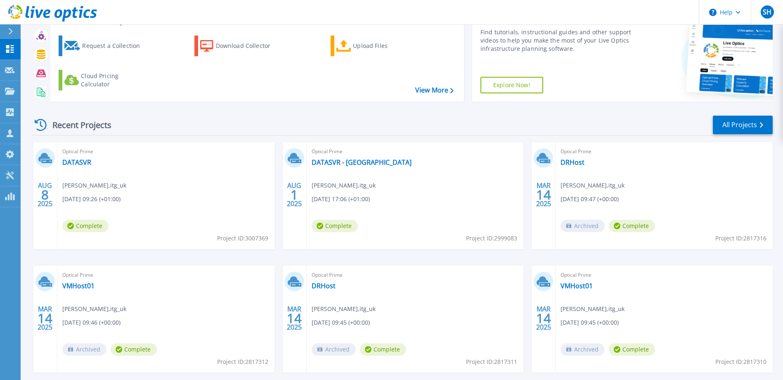
scroll to position [51, 0]
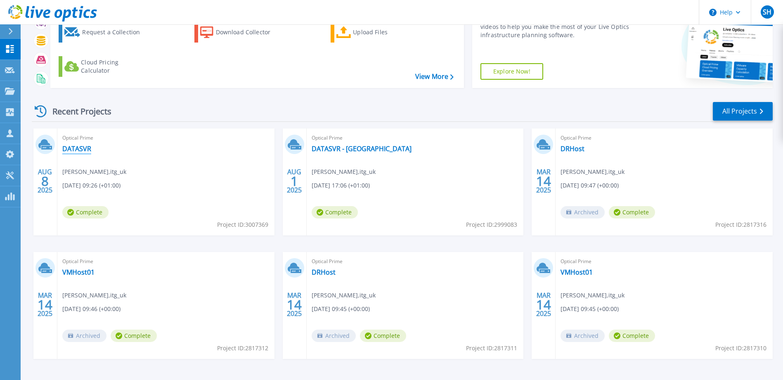
click at [65, 147] on link "DATASVR" at bounding box center [76, 148] width 29 height 8
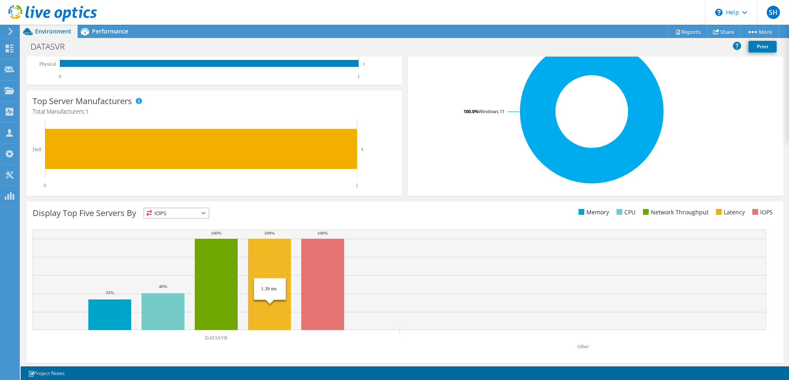
scroll to position [171, 0]
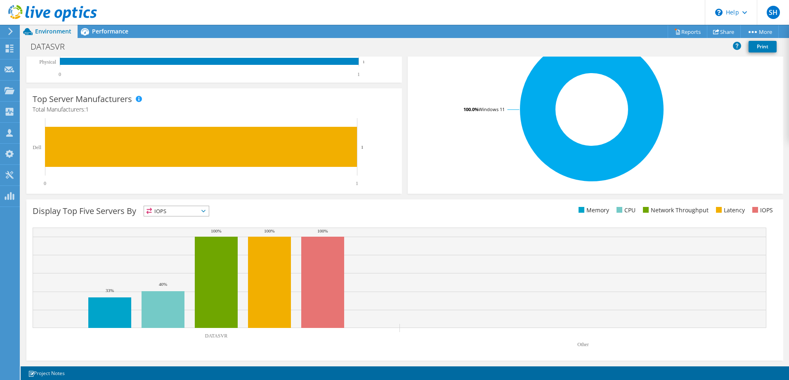
click at [194, 212] on span "IOPS" at bounding box center [176, 211] width 65 height 10
click at [179, 254] on li "Network Throughput" at bounding box center [176, 257] width 65 height 12
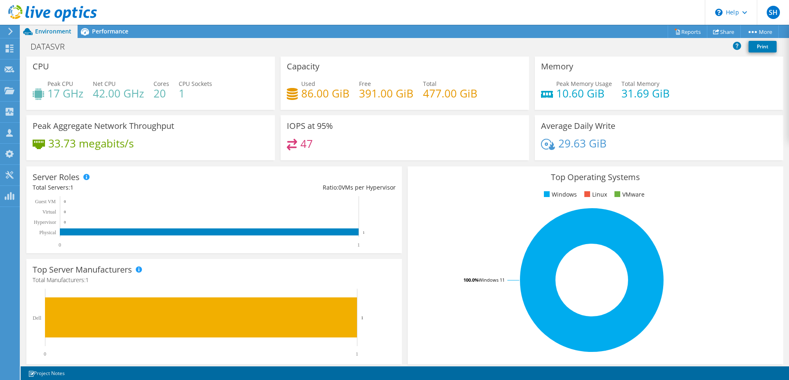
scroll to position [0, 0]
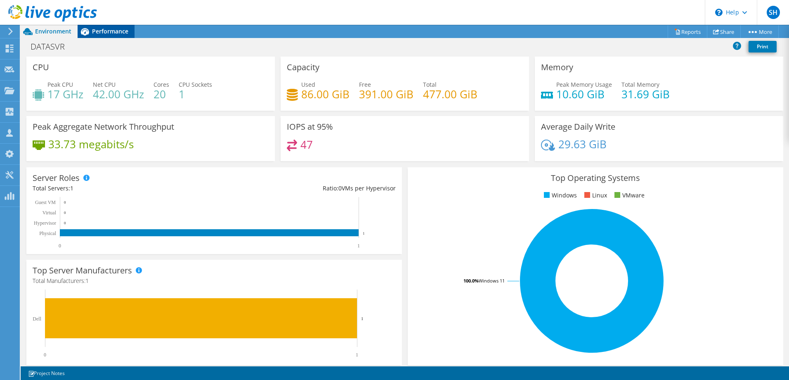
click at [116, 29] on span "Performance" at bounding box center [110, 31] width 36 height 8
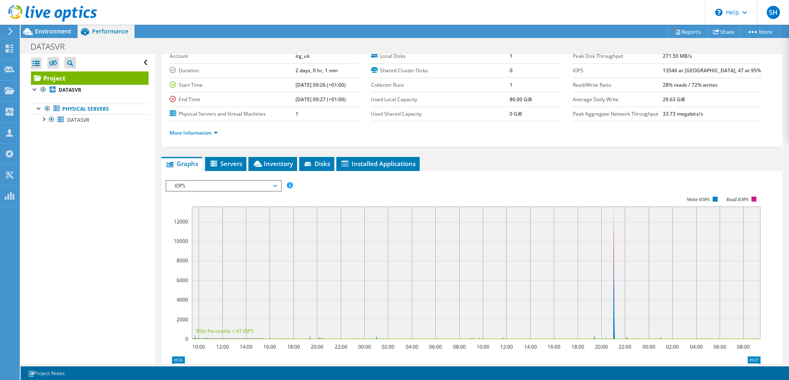
scroll to position [61, 0]
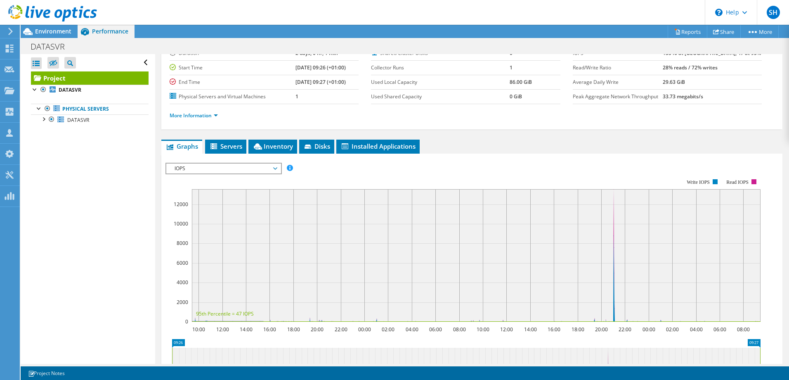
click at [225, 156] on div "IOPS Disk Throughput IO Size Latency Queue Depth CPU Percentage Memory Page Fau…" at bounding box center [472, 299] width 613 height 291
click at [225, 148] on span "Servers" at bounding box center [225, 146] width 33 height 8
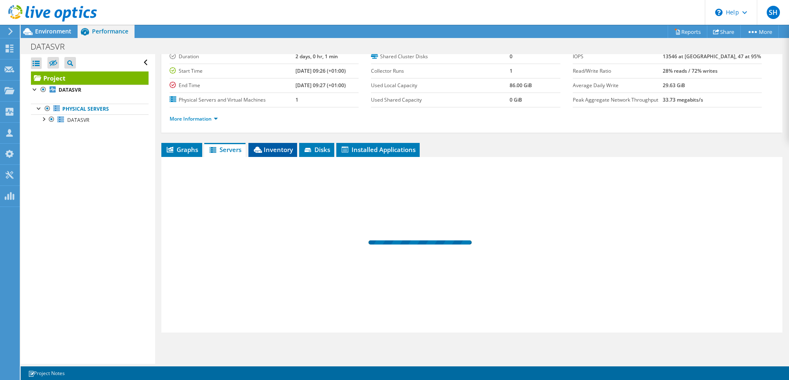
scroll to position [58, 0]
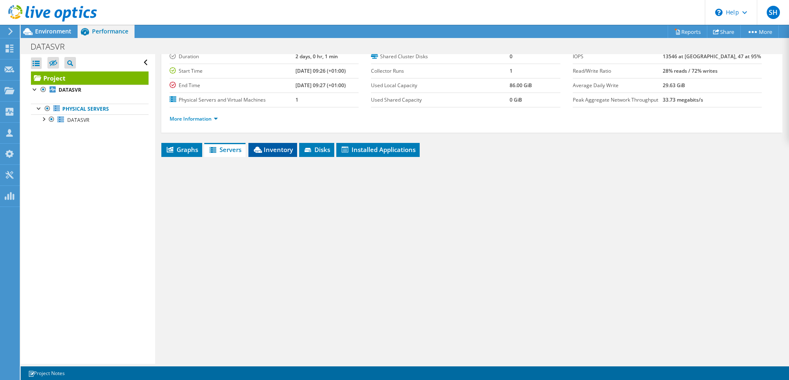
click at [281, 151] on span "Inventory" at bounding box center [273, 149] width 40 height 8
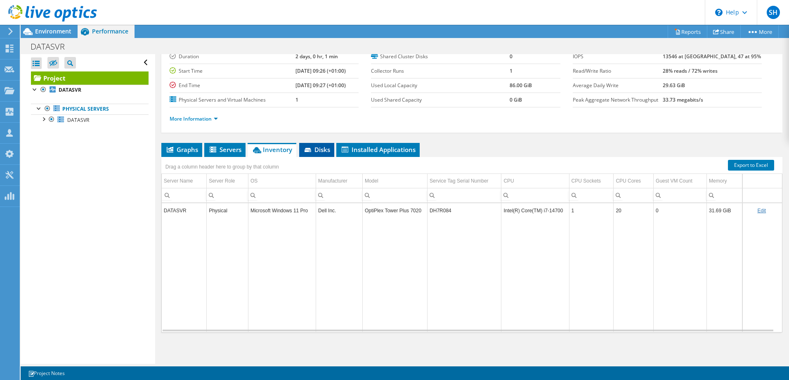
click at [301, 152] on li "Disks" at bounding box center [316, 150] width 35 height 14
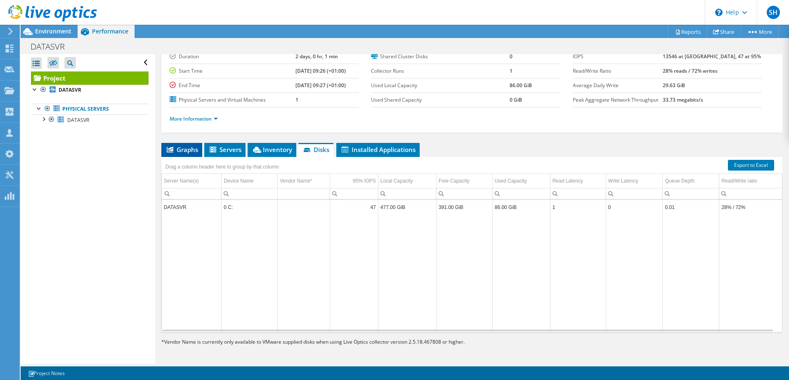
click at [184, 153] on span "Graphs" at bounding box center [182, 149] width 33 height 8
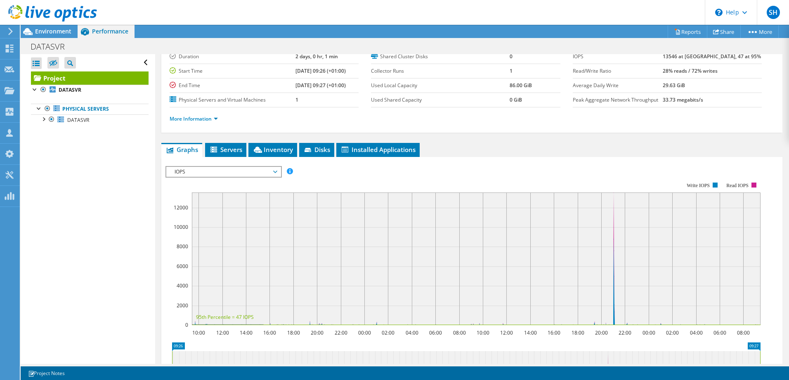
scroll to position [61, 0]
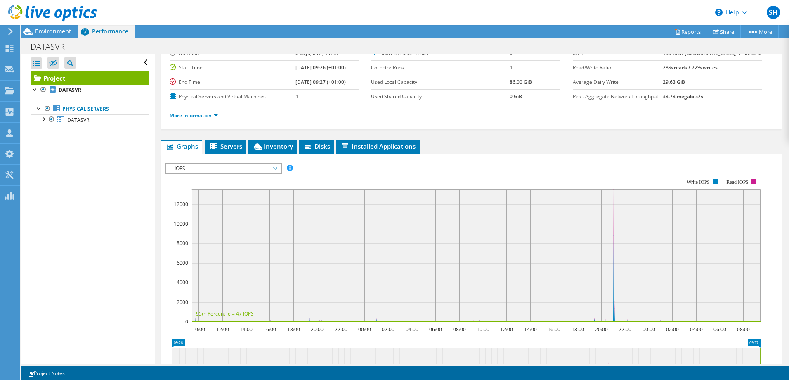
click at [72, 213] on div "Open All Close All Hide Excluded Nodes Project Tree Filter" at bounding box center [88, 209] width 134 height 310
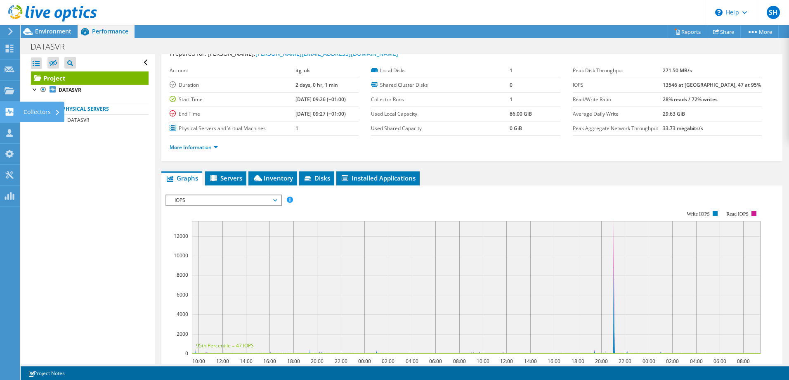
scroll to position [20, 0]
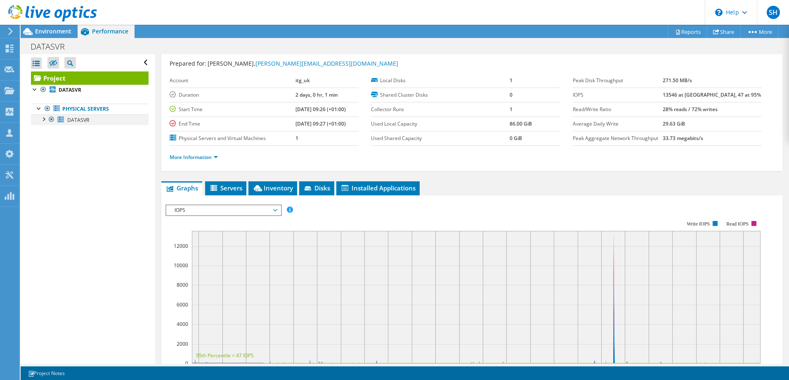
click at [46, 117] on div at bounding box center [43, 118] width 8 height 8
click at [68, 132] on link "0 C:" at bounding box center [90, 130] width 118 height 11
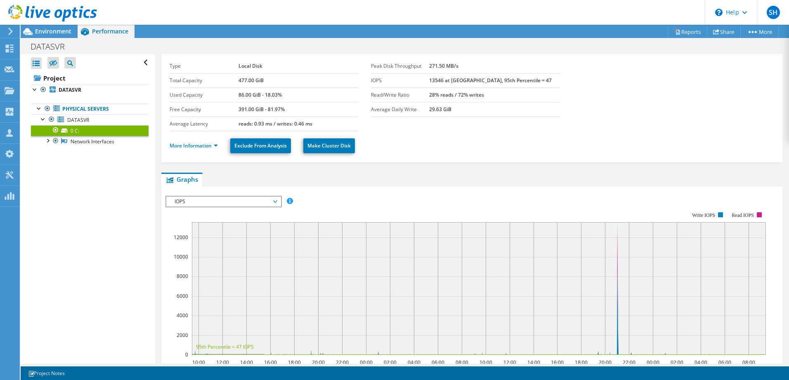
click at [71, 144] on link "Network Interfaces" at bounding box center [90, 141] width 118 height 11
click at [69, 144] on link "Network Interfaces" at bounding box center [90, 141] width 118 height 11
click at [47, 142] on div at bounding box center [47, 140] width 8 height 8
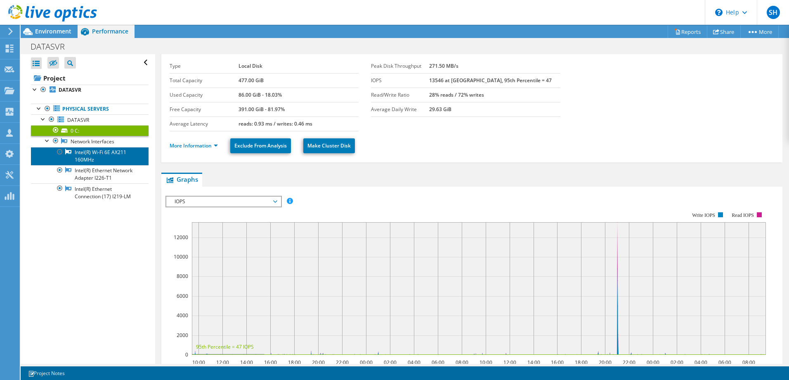
drag, startPoint x: 89, startPoint y: 151, endPoint x: 241, endPoint y: 188, distance: 155.8
click at [89, 151] on link "Intel(R) Wi-Fi 6E AX211 160MHz" at bounding box center [90, 156] width 118 height 18
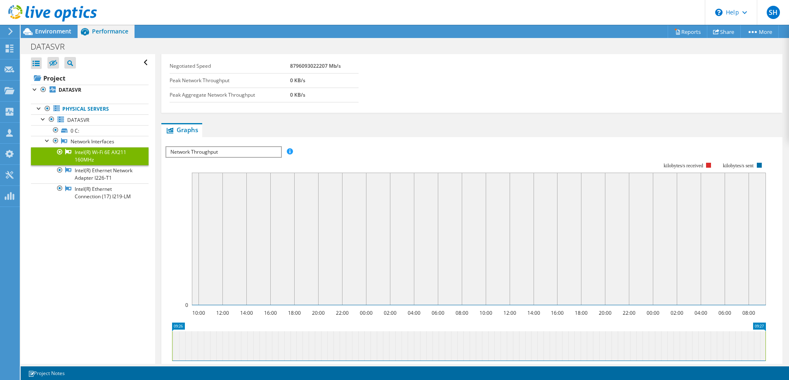
scroll to position [53, 0]
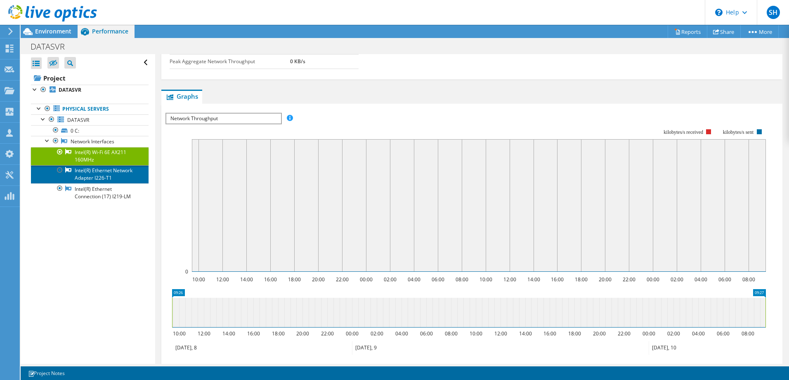
click at [95, 183] on link "Intel(R) Ethernet Network Adapter I226-T1" at bounding box center [90, 174] width 118 height 18
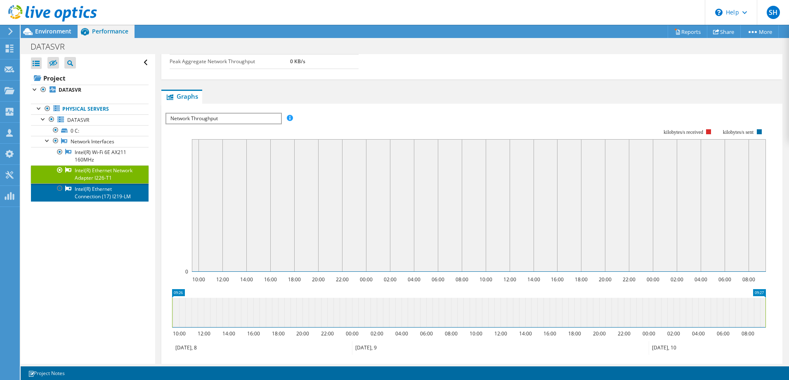
drag, startPoint x: 99, startPoint y: 205, endPoint x: 178, endPoint y: 239, distance: 86.5
click at [99, 201] on link "Intel(R) Ethernet Connection (17) I219-LM" at bounding box center [90, 192] width 118 height 18
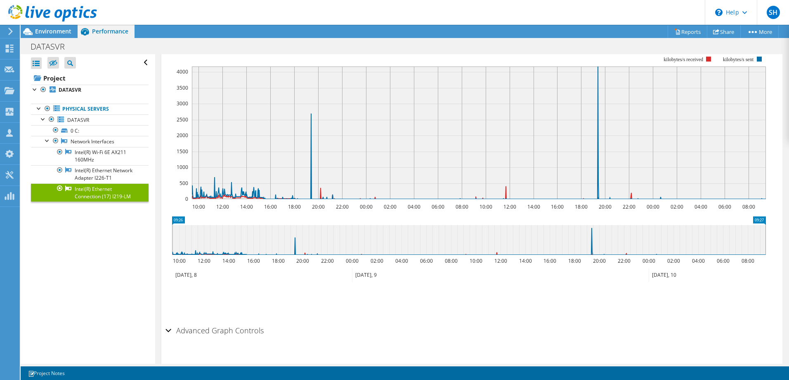
scroll to position [141, 0]
